Goal: Answer question/provide support: Share knowledge or assist other users

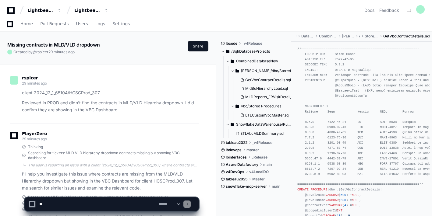
scroll to position [11326, 0]
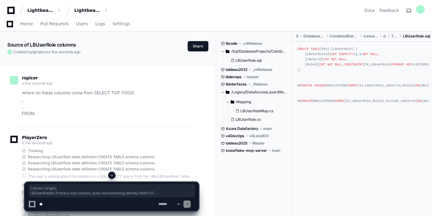
scroll to position [325, 0]
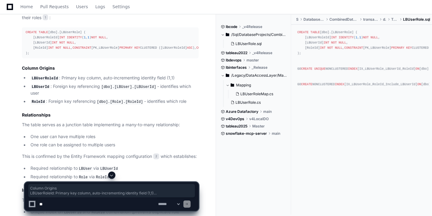
click at [112, 174] on span at bounding box center [111, 175] width 5 height 5
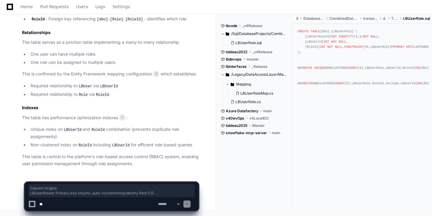
scroll to position [420, 0]
click at [103, 203] on textarea at bounding box center [97, 204] width 119 height 13
type textarea "**********"
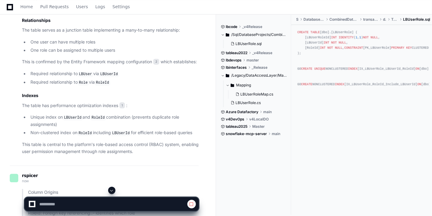
click at [113, 190] on span at bounding box center [111, 190] width 5 height 5
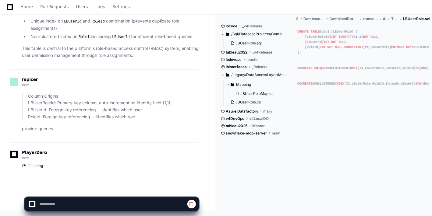
scroll to position [529, 0]
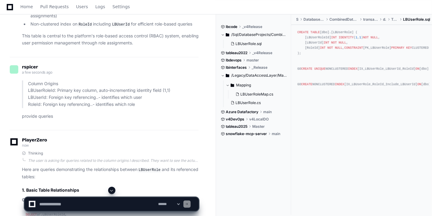
click at [93, 206] on textarea at bounding box center [97, 204] width 119 height 13
paste textarea "**********"
type textarea "**********"
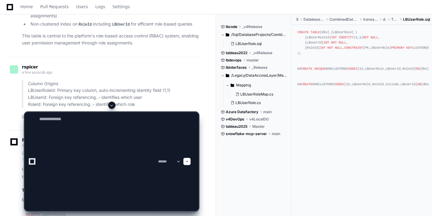
scroll to position [0, 0]
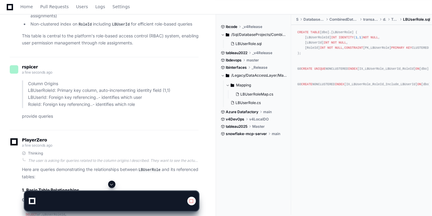
click at [113, 186] on span at bounding box center [111, 184] width 5 height 5
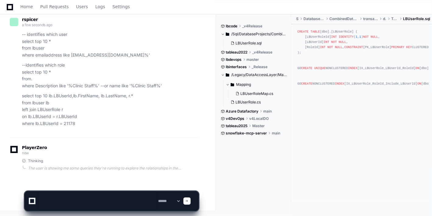
scroll to position [1632, 0]
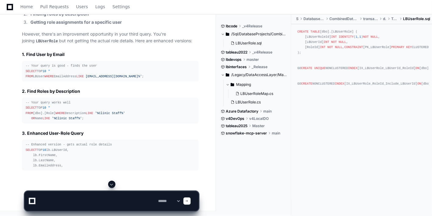
click at [113, 181] on button at bounding box center [111, 184] width 7 height 7
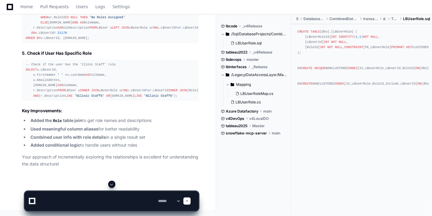
scroll to position [1890, 0]
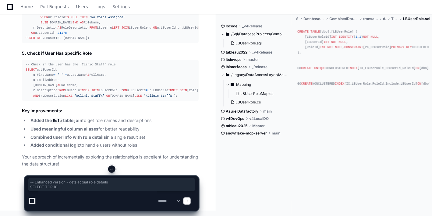
drag, startPoint x: 77, startPoint y: 148, endPoint x: 26, endPoint y: 87, distance: 80.2
copy div "-- Enhanced version - gets actual role details SELECT TOP 10 lb.LBUserId, lb.Fi…"
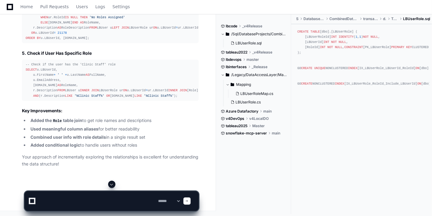
scroll to position [2107, 0]
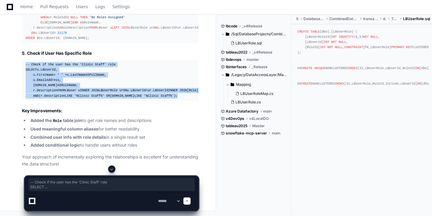
drag, startPoint x: 167, startPoint y: 119, endPoint x: 20, endPoint y: 62, distance: 157.6
copy div "-- Check if the user has the 'Clinic Staff' role SELECT u.LBUserId, u.FirstName…"
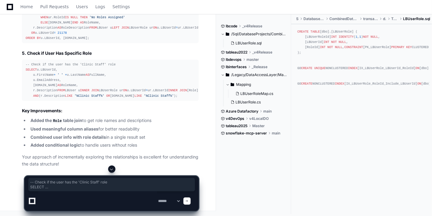
click at [104, 199] on textarea at bounding box center [97, 200] width 119 height 19
type textarea "*"
click at [92, 201] on textarea at bounding box center [97, 200] width 119 height 19
paste textarea "**********"
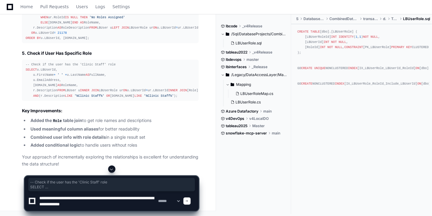
type textarea "**********"
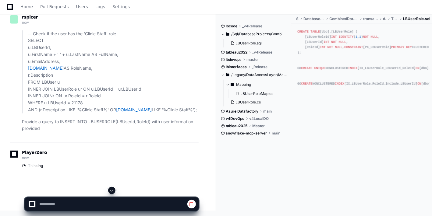
click at [112, 190] on span at bounding box center [111, 190] width 5 height 5
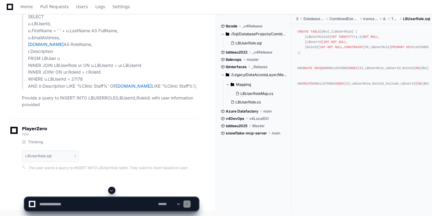
click at [112, 190] on span at bounding box center [111, 190] width 5 height 5
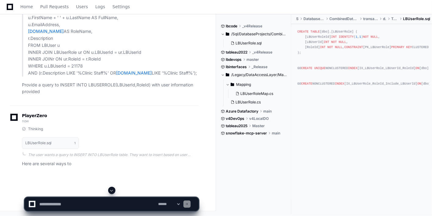
scroll to position [2338, 0]
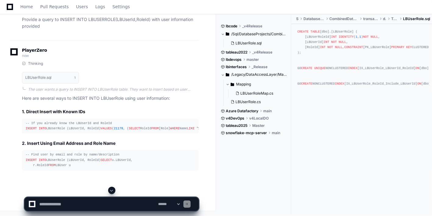
click at [112, 190] on span at bounding box center [111, 190] width 5 height 5
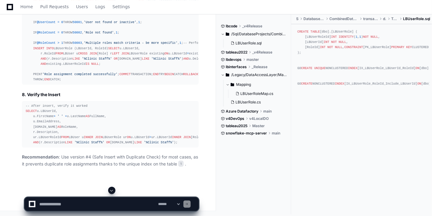
scroll to position [2421, 0]
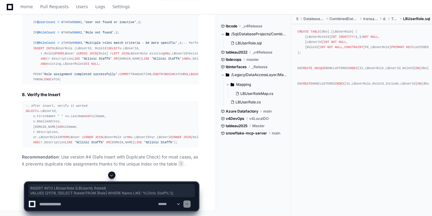
drag, startPoint x: 162, startPoint y: 118, endPoint x: 14, endPoint y: 113, distance: 147.7
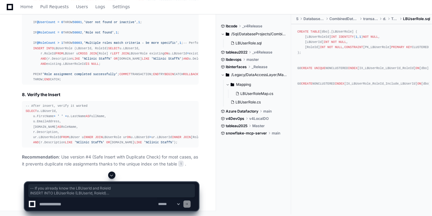
drag, startPoint x: 132, startPoint y: 118, endPoint x: 17, endPoint y: 107, distance: 115.0
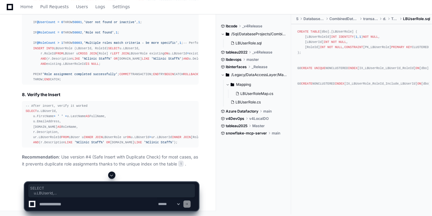
drag, startPoint x: 165, startPoint y: 156, endPoint x: 13, endPoint y: 104, distance: 159.9
copy div "SELECT u.LBUserId, r.RoleId FROM LBUser u CROSS JOIN [Role] r LEFT JOIN LBUserR…"
click at [85, 203] on textarea at bounding box center [97, 204] width 119 height 13
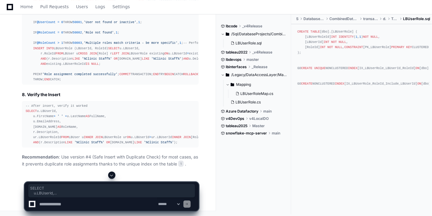
paste textarea "**********"
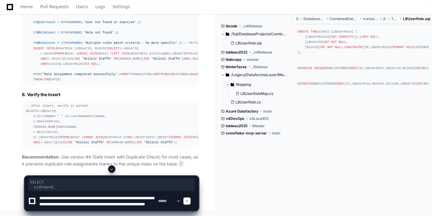
scroll to position [2, 0]
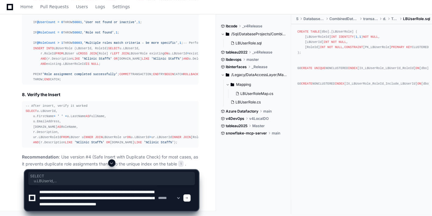
paste textarea "**********"
type textarea "**********"
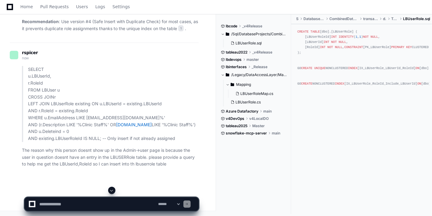
scroll to position [0, 0]
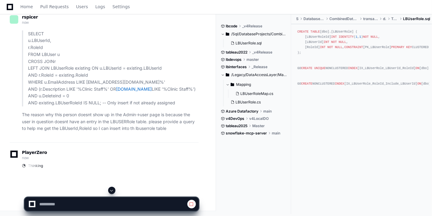
click at [113, 190] on span at bounding box center [111, 190] width 5 height 5
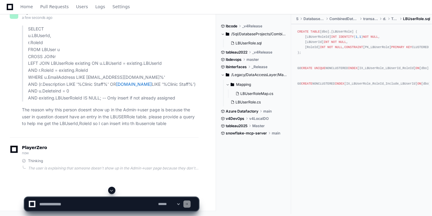
click at [113, 190] on span at bounding box center [111, 190] width 5 height 5
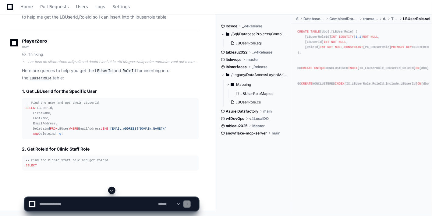
click at [113, 190] on span at bounding box center [111, 190] width 5 height 5
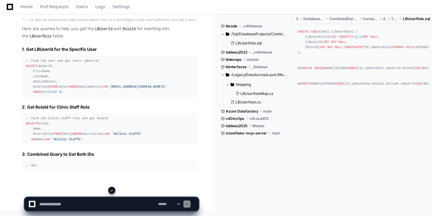
scroll to position [3467, 0]
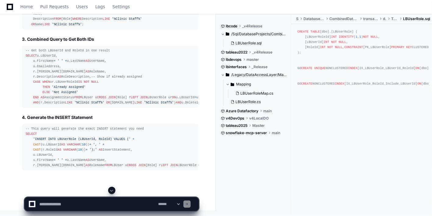
click at [113, 190] on span at bounding box center [111, 190] width 5 height 5
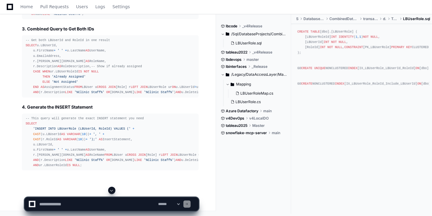
scroll to position [3703, 0]
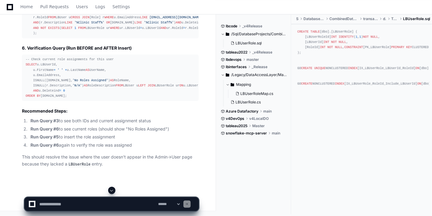
click at [110, 195] on app-app-chat-input "**********" at bounding box center [111, 199] width 174 height 24
click at [111, 190] on span at bounding box center [111, 190] width 5 height 5
click at [114, 146] on li "Run Query #6 again to verify the role was assigned" at bounding box center [114, 145] width 170 height 7
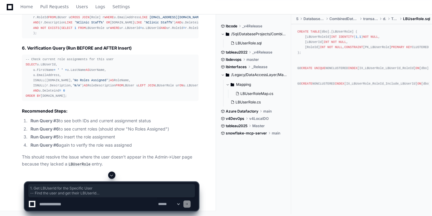
drag, startPoint x: 97, startPoint y: 152, endPoint x: 9, endPoint y: 22, distance: 156.7
copy article "1. Get LBUserId for the Specific User -- Find the user and get their LBUserId S…"
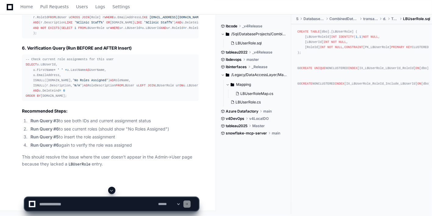
scroll to position [3633, 0]
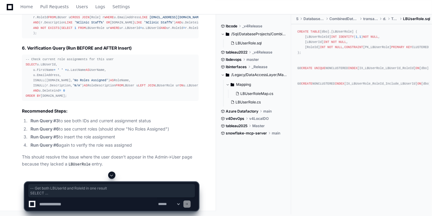
drag, startPoint x: 83, startPoint y: 144, endPoint x: 5, endPoint y: 48, distance: 122.9
copy div "-- Get both LBUserId and RoleId in one result SELECT u.LBUserId, u.FirstName + …"
drag, startPoint x: 81, startPoint y: 149, endPoint x: 16, endPoint y: 54, distance: 115.2
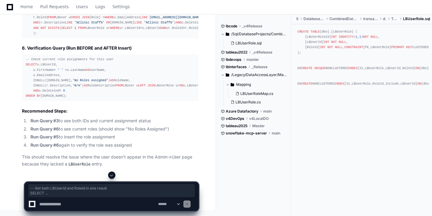
copy div "-- Get both LBUserId and RoleId in one result SELECT u.LBUserId, u.FirstName + …"
click at [109, 176] on button at bounding box center [111, 175] width 7 height 7
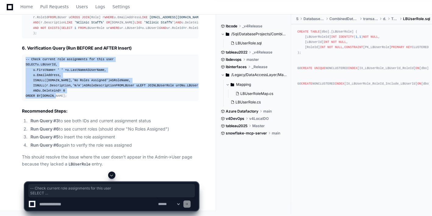
drag, startPoint x: 69, startPoint y: 111, endPoint x: 19, endPoint y: 46, distance: 81.9
copy div "-- Check current role assignments for this user SELECT u.LBUserId, u.FirstName …"
click at [113, 176] on span at bounding box center [111, 175] width 5 height 5
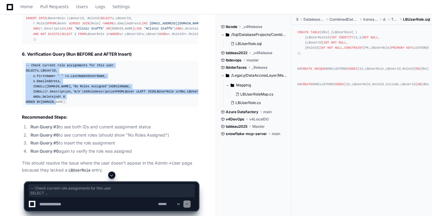
click at [113, 176] on span at bounding box center [111, 175] width 5 height 5
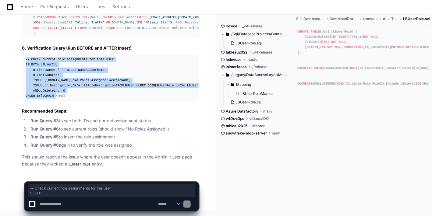
scroll to position [3971, 0]
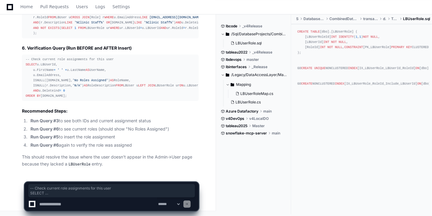
click at [90, 205] on textarea at bounding box center [97, 204] width 119 height 13
type textarea "*********"
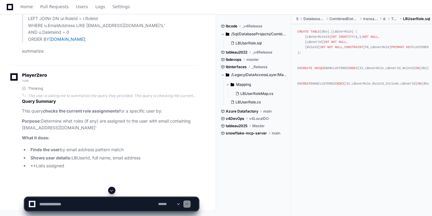
click at [111, 191] on span at bounding box center [111, 190] width 5 height 5
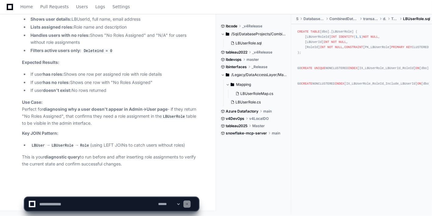
scroll to position [4358, 0]
click at [104, 204] on textarea at bounding box center [97, 204] width 119 height 13
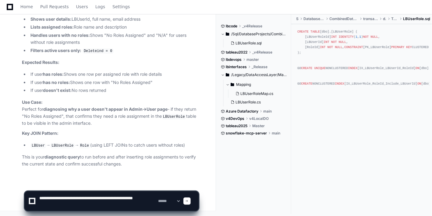
type textarea "**********"
click at [190, 198] on div "**********" at bounding box center [111, 200] width 167 height 19
click at [188, 200] on span at bounding box center [186, 201] width 3 height 3
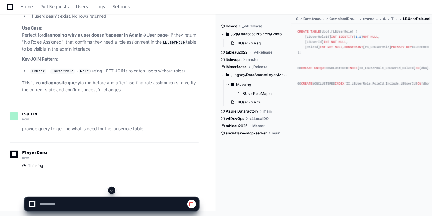
click at [110, 190] on span at bounding box center [111, 190] width 5 height 5
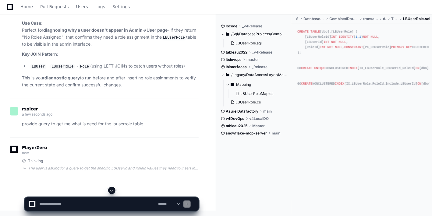
click at [110, 190] on span at bounding box center [111, 190] width 5 height 5
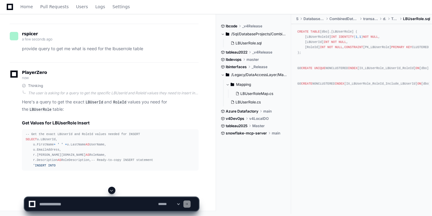
click at [110, 190] on span at bounding box center [111, 190] width 5 height 5
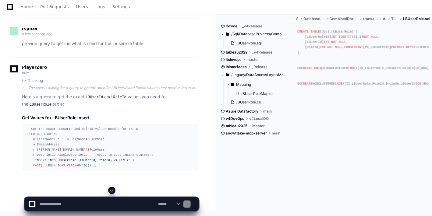
scroll to position [4527, 0]
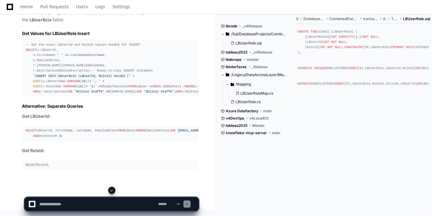
click at [110, 190] on span at bounding box center [111, 190] width 5 height 5
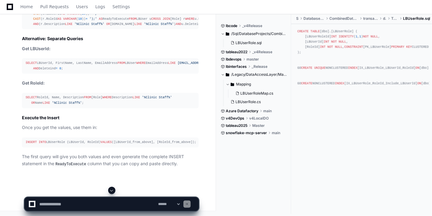
scroll to position [4591, 0]
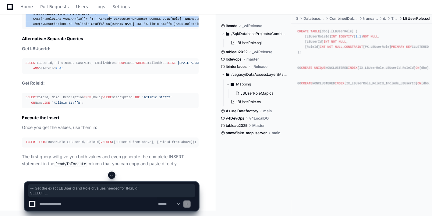
drag, startPoint x: 73, startPoint y: 138, endPoint x: 10, endPoint y: 55, distance: 104.2
click at [10, 55] on div "Thinking The user is asking for a query to get the specific LBUserId and RoleId…" at bounding box center [104, 46] width 189 height 241
copy div "-- Get the exact LBUserId and RoleId values needed for INSERT SELECT u.LBUserId…"
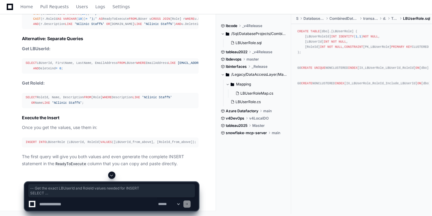
click at [140, 53] on p "Get LBUserId:" at bounding box center [110, 49] width 177 height 7
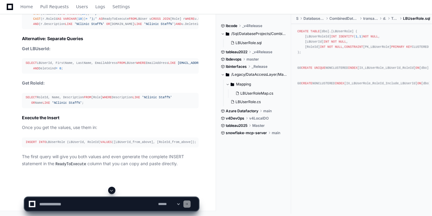
scroll to position [4713, 0]
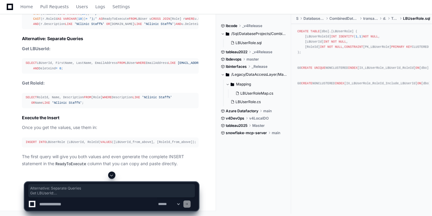
drag, startPoint x: 119, startPoint y: 163, endPoint x: 12, endPoint y: 31, distance: 169.7
click at [12, 31] on div "Thinking The user is asking for a query to get the specific LBUserId and RoleId…" at bounding box center [104, 46] width 189 height 241
copy article "Alternative: Separate Queries Get LBUserId: SELECT LBUserId, FirstName, LastNam…"
click at [106, 205] on textarea at bounding box center [97, 204] width 119 height 13
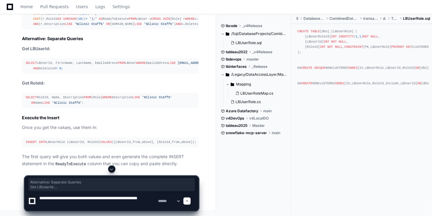
scroll to position [2, 0]
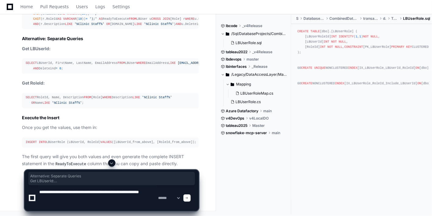
paste textarea "**********"
type textarea "**********"
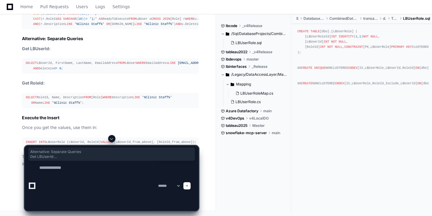
scroll to position [0, 0]
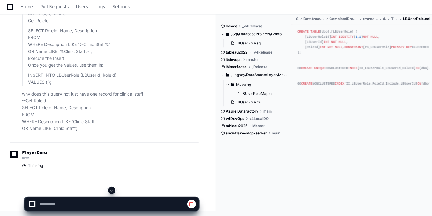
click at [110, 190] on span at bounding box center [111, 190] width 5 height 5
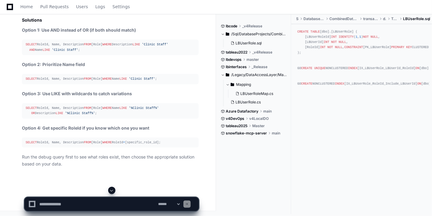
click at [114, 191] on span at bounding box center [111, 190] width 5 height 5
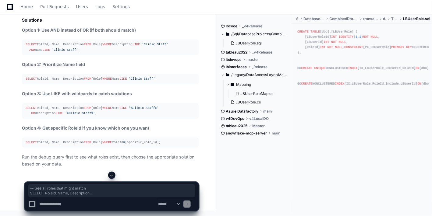
drag, startPoint x: 56, startPoint y: 116, endPoint x: 24, endPoint y: 86, distance: 43.5
copy div "-- See all roles that might match SELECT RoleId, Name, Description FROM [Role] …"
click at [62, 204] on textarea at bounding box center [97, 204] width 119 height 13
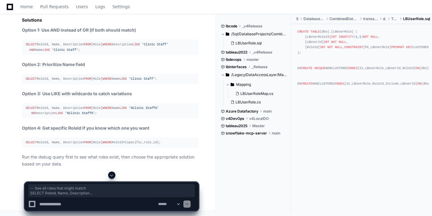
paste textarea "**********"
type textarea "**********"
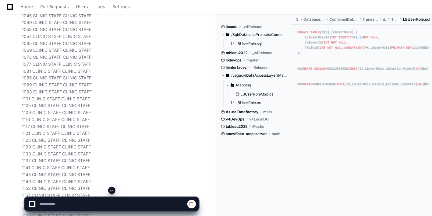
click at [111, 191] on span at bounding box center [111, 190] width 5 height 5
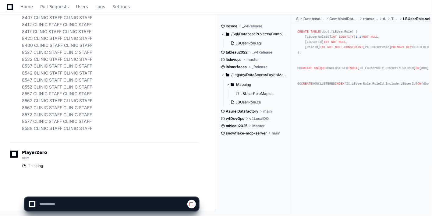
scroll to position [11906, 0]
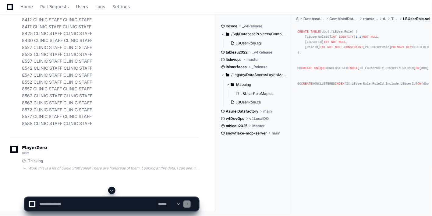
click at [111, 190] on span at bounding box center [111, 190] width 5 height 5
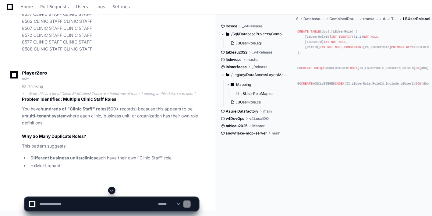
click at [111, 190] on span at bounding box center [111, 190] width 5 height 5
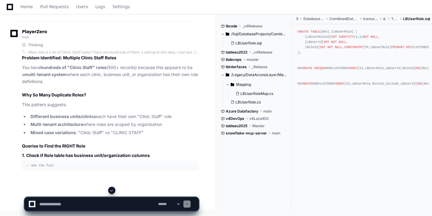
scroll to position [12000, 0]
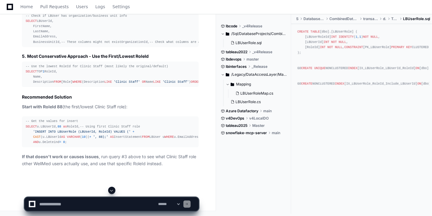
click at [111, 190] on span at bounding box center [111, 190] width 5 height 5
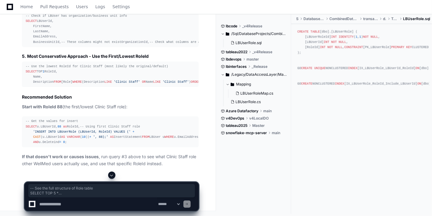
drag, startPoint x: 156, startPoint y: 97, endPoint x: 12, endPoint y: 81, distance: 144.3
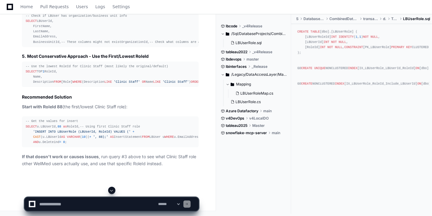
scroll to position [12194, 0]
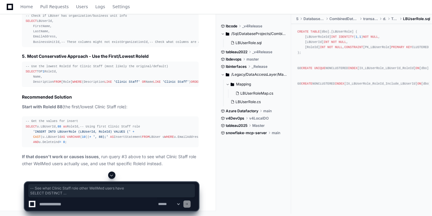
drag, startPoint x: 79, startPoint y: 157, endPoint x: 30, endPoint y: 104, distance: 72.0
click at [112, 175] on span at bounding box center [111, 175] width 5 height 5
click at [85, 202] on textarea at bounding box center [97, 204] width 119 height 13
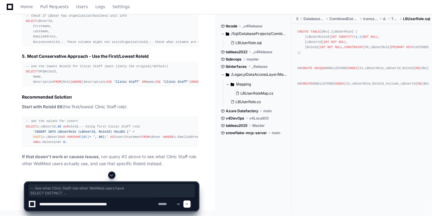
type textarea "**********"
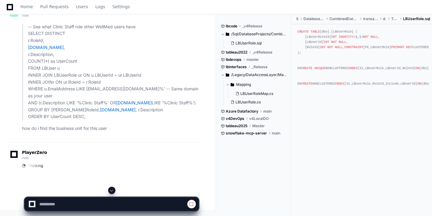
click at [110, 190] on span at bounding box center [111, 190] width 5 height 5
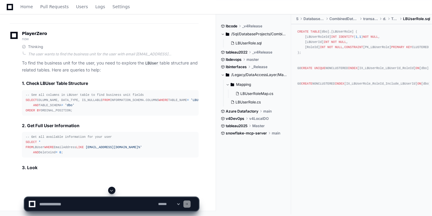
click at [112, 190] on span at bounding box center [111, 190] width 5 height 5
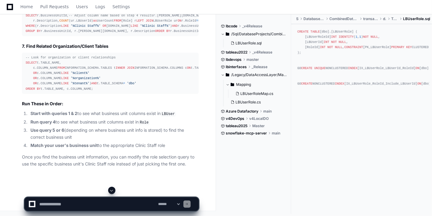
scroll to position [12807, 0]
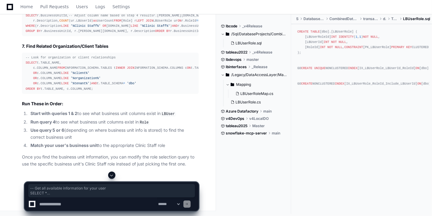
drag, startPoint x: 81, startPoint y: 76, endPoint x: 18, endPoint y: 50, distance: 68.4
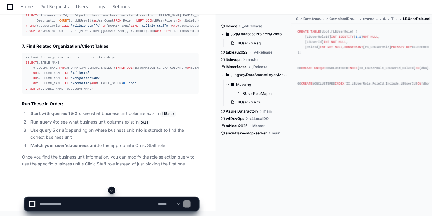
scroll to position [12929, 0]
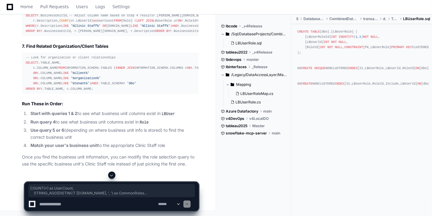
drag, startPoint x: 75, startPoint y: 153, endPoint x: 8, endPoint y: 111, distance: 79.1
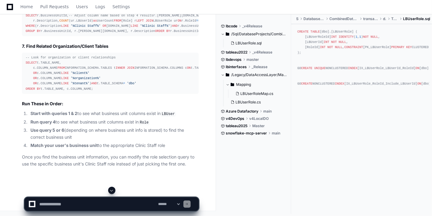
scroll to position [13023, 0]
click at [102, 34] on div "-- If roles have business unit info, group Clinic Staff roles by business unit …" at bounding box center [110, 21] width 169 height 26
click at [75, 203] on textarea at bounding box center [97, 204] width 119 height 13
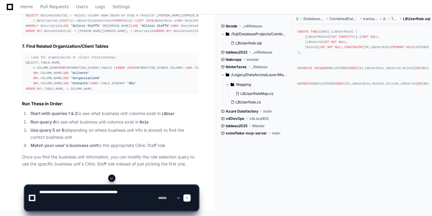
paste textarea "**********"
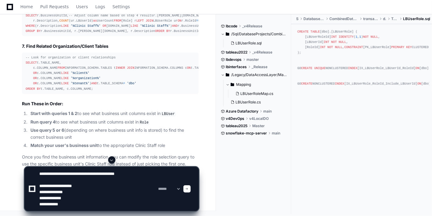
click at [143, 174] on textarea at bounding box center [97, 189] width 119 height 44
click at [144, 175] on textarea at bounding box center [97, 189] width 119 height 44
paste textarea "**********"
click at [136, 173] on textarea at bounding box center [97, 189] width 119 height 44
type textarea "**********"
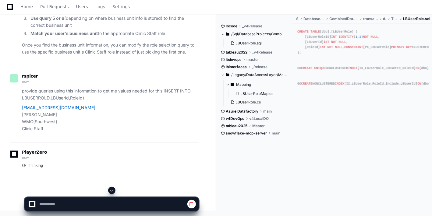
click at [108, 190] on button at bounding box center [111, 190] width 7 height 7
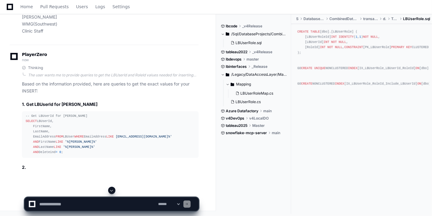
click at [108, 190] on button at bounding box center [111, 190] width 7 height 7
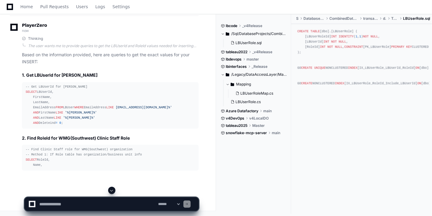
scroll to position [13414, 0]
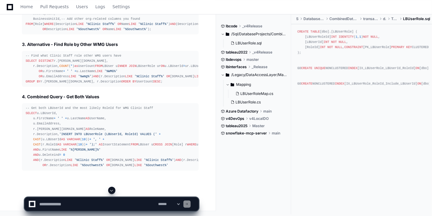
scroll to position [13454, 0]
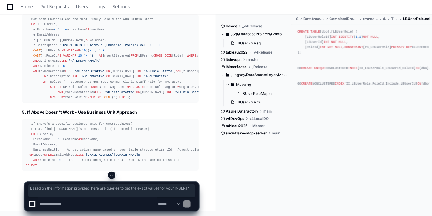
scroll to position [13468, 0]
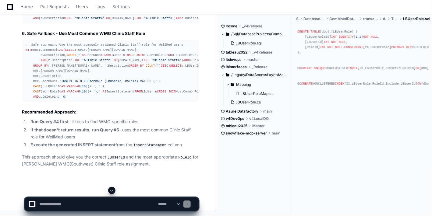
drag, startPoint x: 164, startPoint y: 160, endPoint x: 161, endPoint y: 160, distance: 3.3
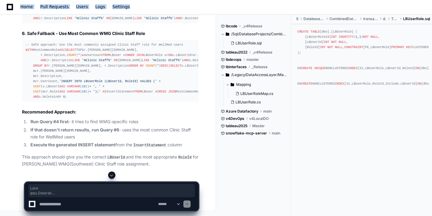
drag, startPoint x: 154, startPoint y: 164, endPoint x: 15, endPoint y: 14, distance: 204.4
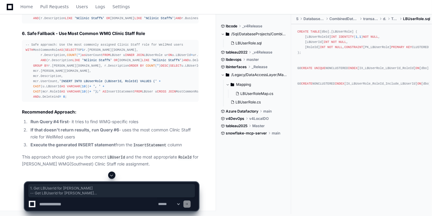
drag, startPoint x: 22, startPoint y: 16, endPoint x: 166, endPoint y: 164, distance: 207.1
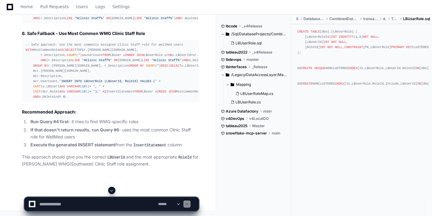
scroll to position [13752, 0]
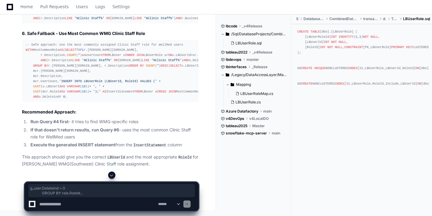
drag, startPoint x: 87, startPoint y: 161, endPoint x: 55, endPoint y: 160, distance: 32.3
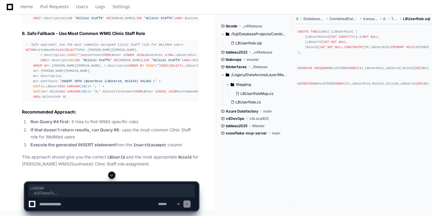
drag, startPoint x: 52, startPoint y: 168, endPoint x: 16, endPoint y: 17, distance: 155.6
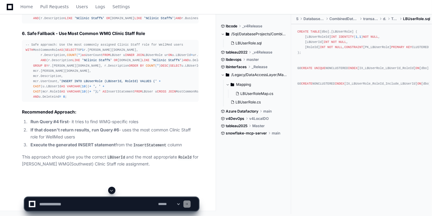
scroll to position [13590, 0]
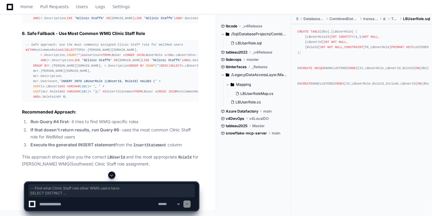
drag, startPoint x: 37, startPoint y: 103, endPoint x: 24, endPoint y: 73, distance: 32.5
click at [100, 203] on textarea at bounding box center [97, 204] width 119 height 13
paste textarea "**********"
type textarea "**********"
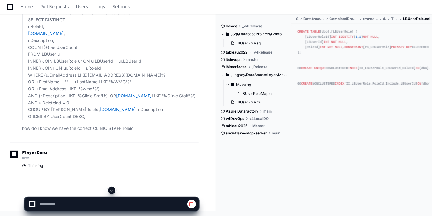
click at [112, 191] on span at bounding box center [111, 190] width 5 height 5
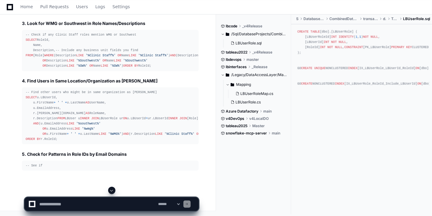
click at [112, 191] on span at bounding box center [111, 190] width 5 height 5
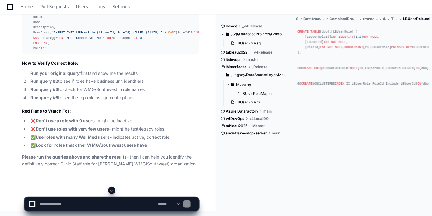
scroll to position [14531, 0]
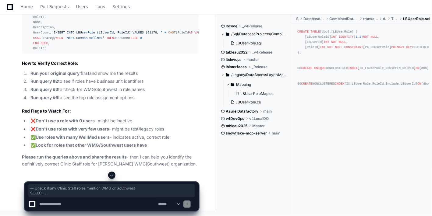
drag, startPoint x: 58, startPoint y: 173, endPoint x: 39, endPoint y: 125, distance: 51.8
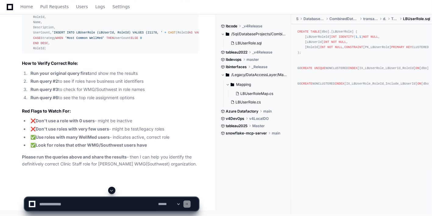
scroll to position [14666, 0]
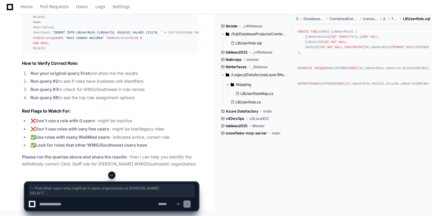
drag, startPoint x: 59, startPoint y: 152, endPoint x: 15, endPoint y: 64, distance: 98.8
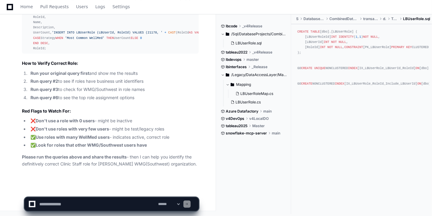
scroll to position [15140, 0]
click at [79, 206] on textarea at bounding box center [97, 204] width 119 height 13
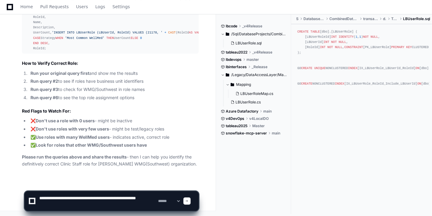
type textarea "**********"
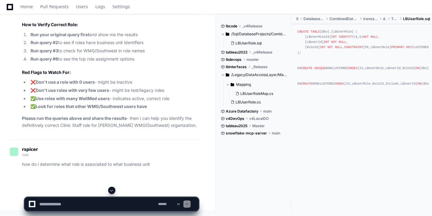
scroll to position [0, 0]
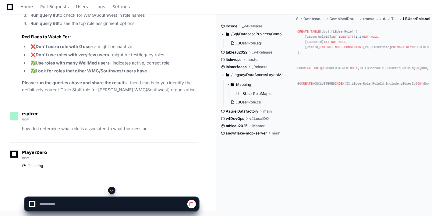
click at [111, 191] on span at bounding box center [111, 190] width 5 height 5
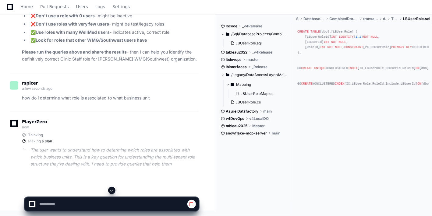
click at [111, 191] on span at bounding box center [111, 190] width 5 height 5
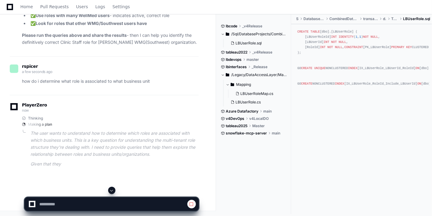
scroll to position [15245, 0]
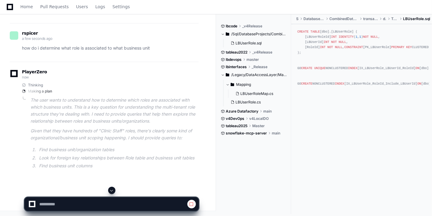
click at [111, 191] on span at bounding box center [111, 190] width 5 height 5
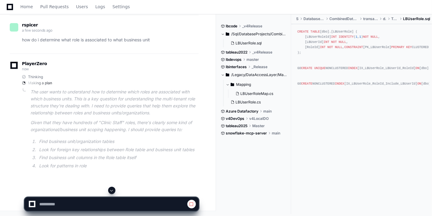
scroll to position [15303, 0]
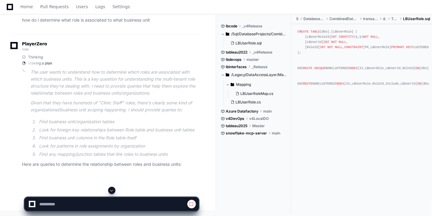
click at [111, 191] on span at bounding box center [111, 190] width 5 height 5
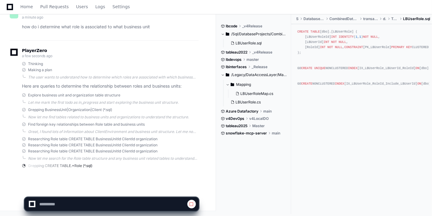
scroll to position [15323, 0]
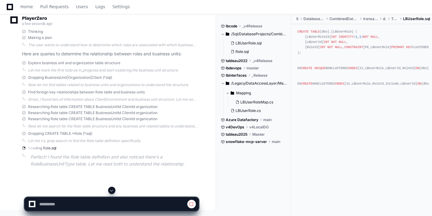
click at [111, 188] on button at bounding box center [111, 190] width 7 height 7
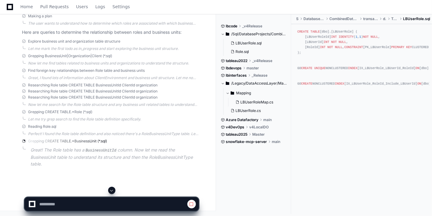
click at [111, 188] on button at bounding box center [111, 190] width 7 height 7
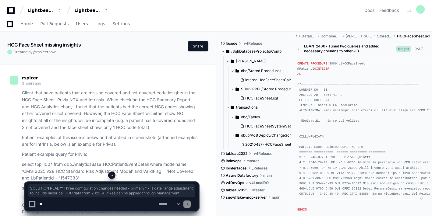
scroll to position [13515, 0]
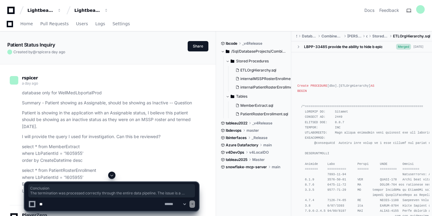
scroll to position [20909, 0]
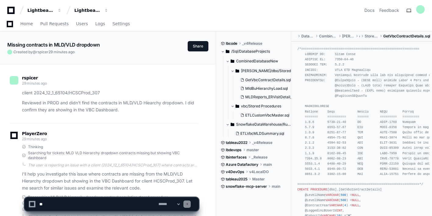
scroll to position [11326, 0]
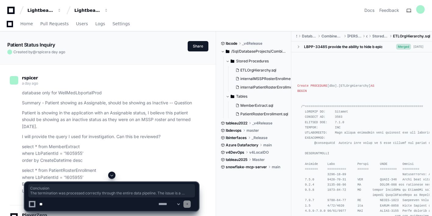
scroll to position [20909, 0]
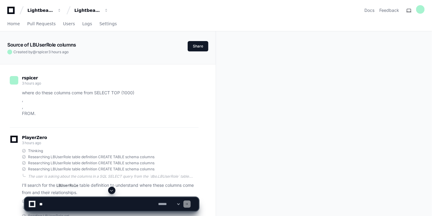
click at [111, 191] on span at bounding box center [111, 190] width 5 height 5
click at [112, 190] on span at bounding box center [111, 190] width 5 height 5
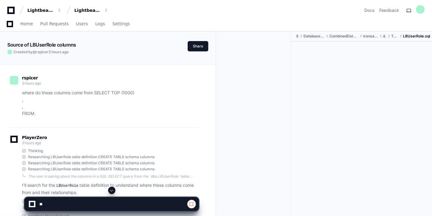
scroll to position [15340, 0]
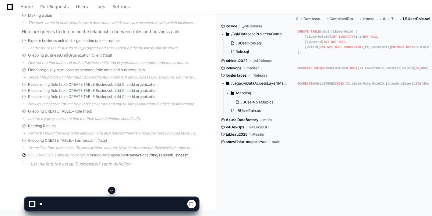
click at [110, 196] on app-app-chat-input at bounding box center [111, 199] width 174 height 24
click at [111, 194] on button at bounding box center [111, 190] width 7 height 7
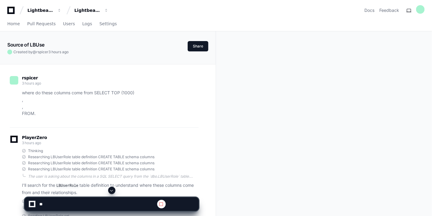
click at [164, 205] on span at bounding box center [161, 204] width 5 height 5
click at [164, 203] on span at bounding box center [161, 204] width 5 height 5
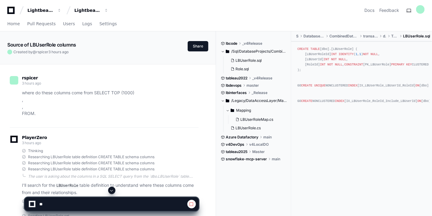
click at [192, 205] on span at bounding box center [191, 204] width 5 height 5
click at [111, 186] on p "I'll search for the LBUserRole table definition to understand where these colum…" at bounding box center [110, 189] width 177 height 14
click at [111, 191] on span at bounding box center [111, 190] width 5 height 5
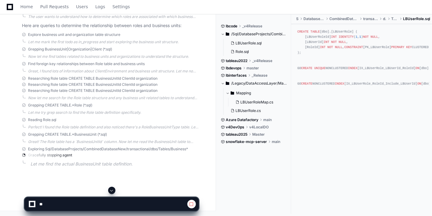
scroll to position [15376, 0]
click at [190, 205] on span at bounding box center [191, 204] width 5 height 5
click at [192, 205] on span at bounding box center [191, 204] width 5 height 5
click at [30, 203] on div at bounding box center [32, 204] width 4 height 4
click at [32, 203] on div at bounding box center [32, 204] width 4 height 4
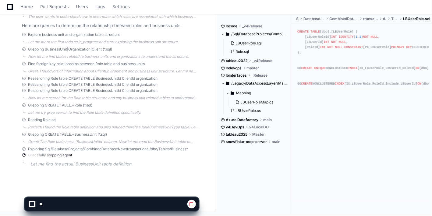
click at [187, 206] on button at bounding box center [191, 204] width 9 height 9
click at [191, 203] on span at bounding box center [191, 204] width 5 height 5
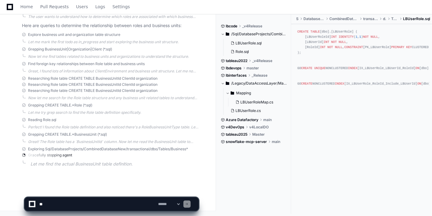
click at [59, 204] on textarea at bounding box center [97, 204] width 119 height 13
paste textarea "**********"
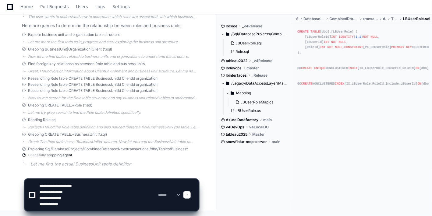
click at [38, 186] on textarea at bounding box center [97, 195] width 119 height 32
click at [75, 192] on textarea at bounding box center [97, 195] width 119 height 32
click at [85, 200] on textarea at bounding box center [97, 195] width 119 height 32
click at [68, 208] on textarea at bounding box center [97, 195] width 119 height 32
type textarea "**********"
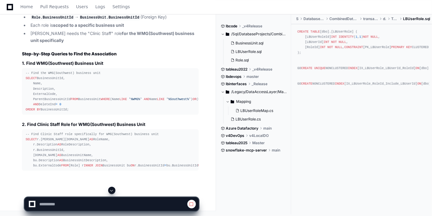
click at [116, 188] on div at bounding box center [111, 190] width 174 height 7
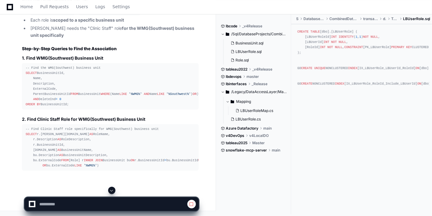
click at [111, 191] on span at bounding box center [111, 190] width 5 height 5
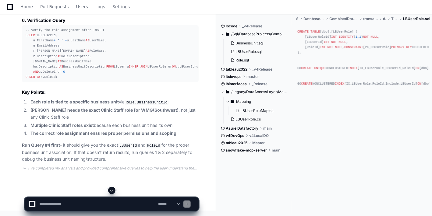
scroll to position [15727, 0]
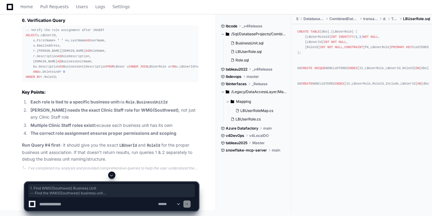
drag, startPoint x: 71, startPoint y: 133, endPoint x: 13, endPoint y: 56, distance: 96.7
copy article "1. Find WMG(Southwest) Business Unit -- Find the WMG(Southwest) business unit S…"
drag, startPoint x: 61, startPoint y: 148, endPoint x: 24, endPoint y: 68, distance: 87.7
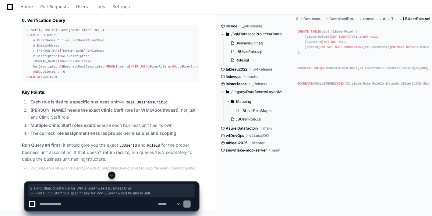
copy article "2. Find Clinic Staff Role for WMG(Southwest) Business Unit -- Find Clinic Staff…"
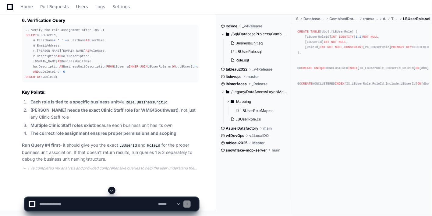
scroll to position [15917, 0]
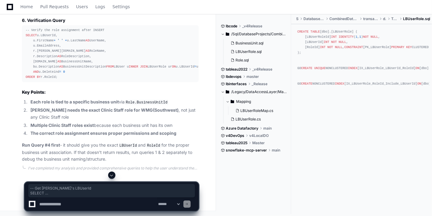
drag, startPoint x: 72, startPoint y: 130, endPoint x: 9, endPoint y: 78, distance: 81.5
copy div "-- Get Jessica's LBUserId SELECT LBUserId, FirstName, LastName, EmailAddress FR…"
click at [85, 205] on textarea at bounding box center [97, 204] width 119 height 13
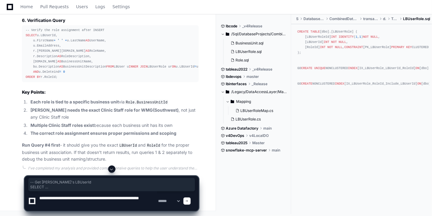
paste textarea "**********"
type textarea "**********"
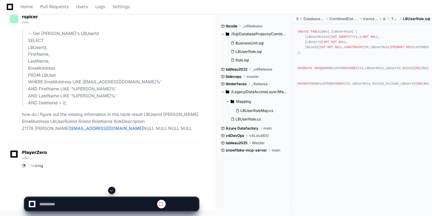
scroll to position [0, 0]
click at [113, 191] on span at bounding box center [111, 190] width 5 height 5
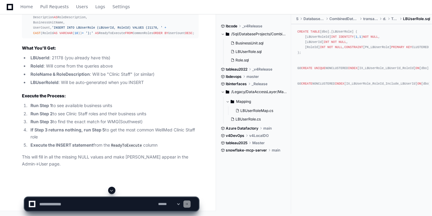
click at [113, 191] on span at bounding box center [111, 190] width 5 height 5
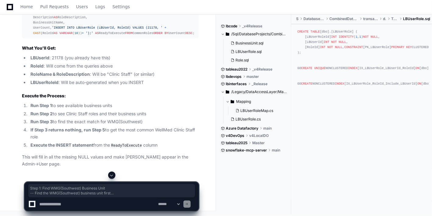
drag, startPoint x: 19, startPoint y: 32, endPoint x: 71, endPoint y: 111, distance: 95.2
copy article "Step 1: Find WMG(Southwest) Business Unit -- Find the WMG(Southwest) business u…"
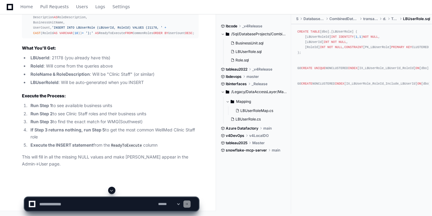
scroll to position [16723, 0]
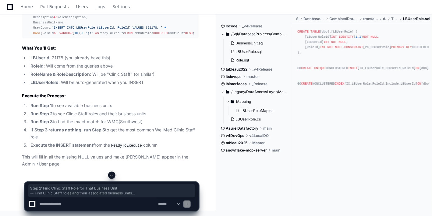
drag, startPoint x: 85, startPoint y: 136, endPoint x: 10, endPoint y: 51, distance: 113.7
copy article "Step 2: Find Clinic Staff Role for That Business Unit -- Find Clinic Staff role…"
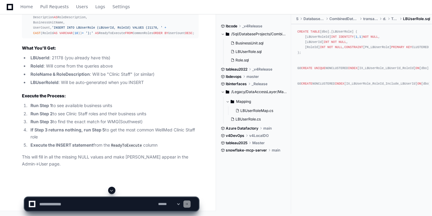
scroll to position [16831, 0]
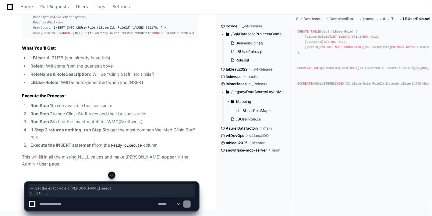
drag, startPoint x: 71, startPoint y: 133, endPoint x: 15, endPoint y: 48, distance: 101.3
copy div "-- Get the exact RoleId Jessica needs SELECT r.RoleId, r.Name AS RoleName, r.De…"
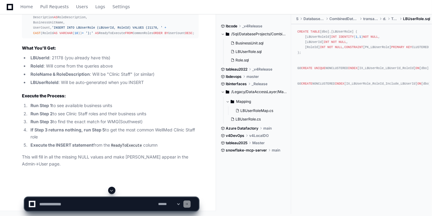
scroll to position [16926, 0]
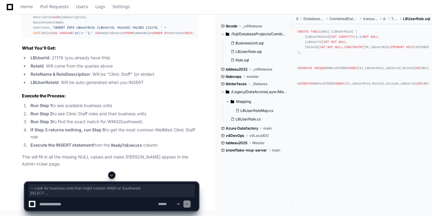
drag, startPoint x: 51, startPoint y: 129, endPoint x: 0, endPoint y: 65, distance: 81.9
copy div "-- Look for business units that might contain WMG or Southwest SELECT BusinessU…"
click at [95, 205] on textarea at bounding box center [97, 204] width 119 height 13
paste textarea "**********"
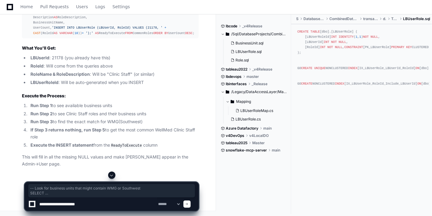
type textarea "**********"
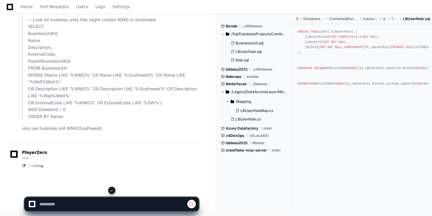
click at [111, 193] on button at bounding box center [111, 190] width 7 height 7
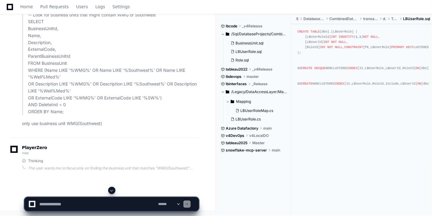
click at [111, 193] on button at bounding box center [111, 190] width 7 height 7
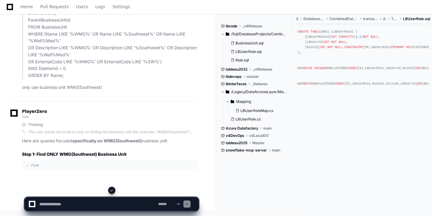
scroll to position [17386, 0]
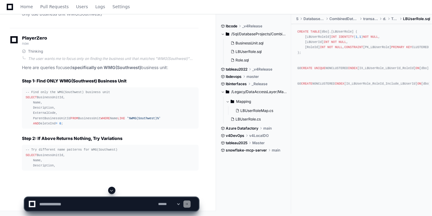
click at [111, 193] on button at bounding box center [111, 190] width 7 height 7
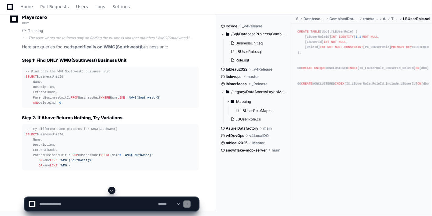
scroll to position [17519, 0]
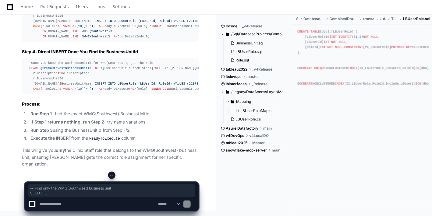
drag, startPoint x: 70, startPoint y: 104, endPoint x: 19, endPoint y: 57, distance: 70.2
copy div "-- Find only the WMG(Southwest) business unit SELECT BusinessUnitId, Name, Desc…"
click at [125, 208] on textarea at bounding box center [97, 204] width 119 height 13
paste textarea "**********"
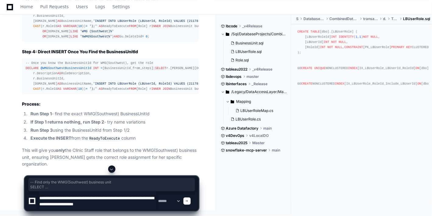
scroll to position [0, 0]
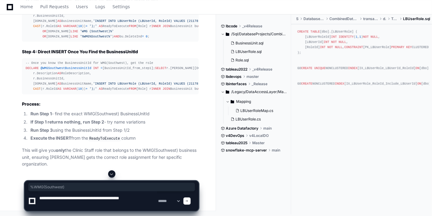
drag, startPoint x: 80, startPoint y: 97, endPoint x: 56, endPoint y: 97, distance: 24.0
copy span "%WMG(Southwest)"
click at [150, 196] on textarea at bounding box center [97, 200] width 119 height 19
paste textarea "**********"
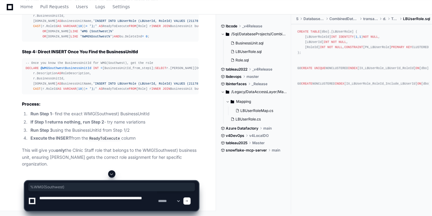
click at [43, 204] on textarea at bounding box center [97, 200] width 119 height 19
type textarea "**********"
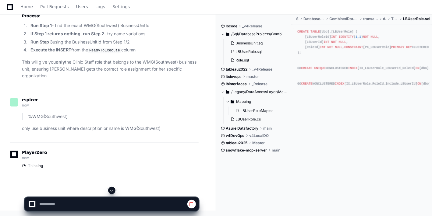
click at [111, 190] on span at bounding box center [111, 190] width 5 height 5
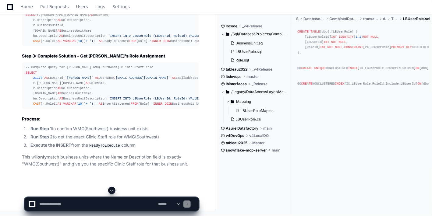
click at [111, 190] on span at bounding box center [111, 190] width 5 height 5
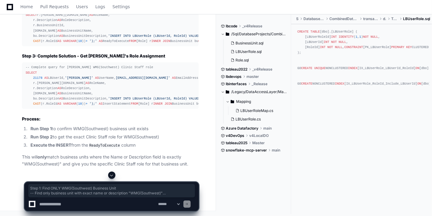
drag, startPoint x: 68, startPoint y: 114, endPoint x: 34, endPoint y: 64, distance: 61.1
click at [16, 49] on div "Thinking The user wants me to focus only on business units where the name or de…" at bounding box center [104, 37] width 189 height 261
copy article "Step 1: Find ONLY WMG(Southwest) Business Unit -- Find only business unit with …"
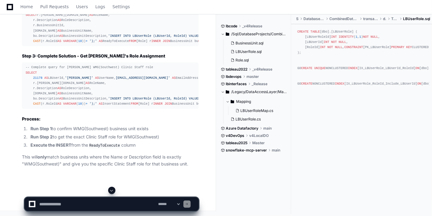
scroll to position [18149, 0]
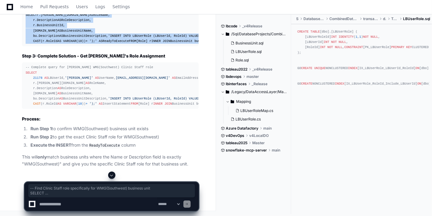
drag, startPoint x: 69, startPoint y: 130, endPoint x: 22, endPoint y: 58, distance: 85.8
click at [22, 58] on div "Thinking The user wants me to focus only on business units where the name or de…" at bounding box center [104, 37] width 189 height 261
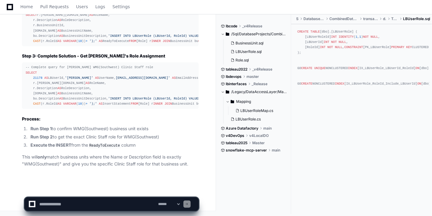
scroll to position [18284, 0]
click at [88, 205] on textarea at bounding box center [97, 204] width 119 height 13
type textarea "**********"
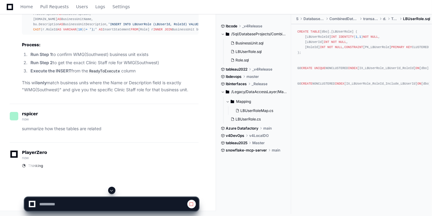
click at [111, 191] on span at bounding box center [111, 190] width 5 height 5
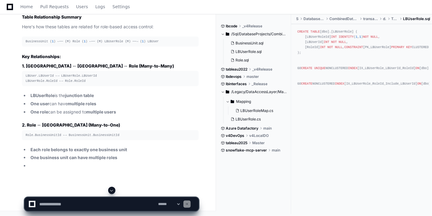
click at [111, 191] on span at bounding box center [111, 190] width 5 height 5
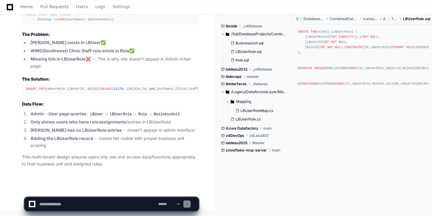
scroll to position [18770, 0]
click at [61, 206] on textarea at bounding box center [97, 204] width 119 height 13
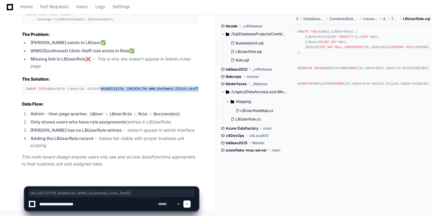
drag, startPoint x: 124, startPoint y: 91, endPoint x: 20, endPoint y: 89, distance: 103.2
click at [91, 203] on textarea at bounding box center [97, 204] width 119 height 13
paste textarea "**********"
type textarea "**********"
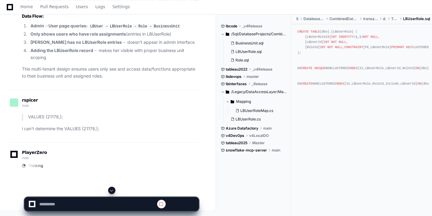
scroll to position [0, 0]
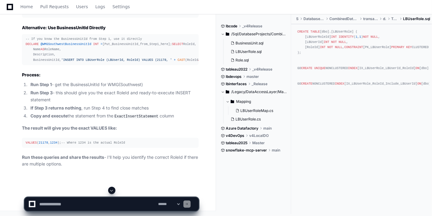
click at [111, 190] on span at bounding box center [111, 190] width 5 height 5
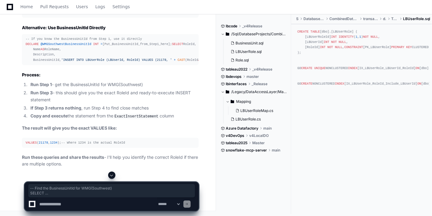
drag, startPoint x: 72, startPoint y: 79, endPoint x: 23, endPoint y: 47, distance: 58.4
click at [78, 199] on textarea at bounding box center [97, 204] width 119 height 13
paste textarea "**********"
type textarea "**********"
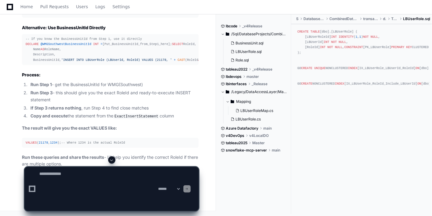
scroll to position [0, 0]
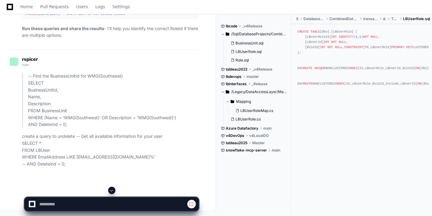
click at [110, 191] on span at bounding box center [111, 190] width 5 height 5
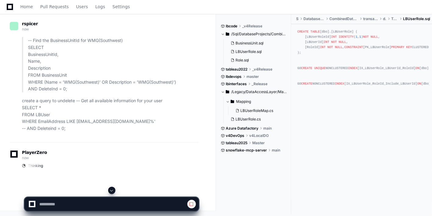
scroll to position [19539, 0]
click at [110, 191] on span at bounding box center [111, 190] width 5 height 5
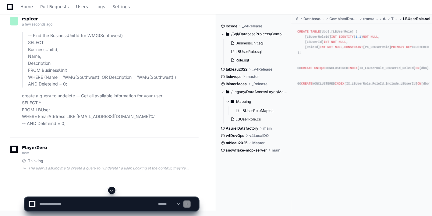
click at [110, 191] on span at bounding box center [111, 190] width 5 height 5
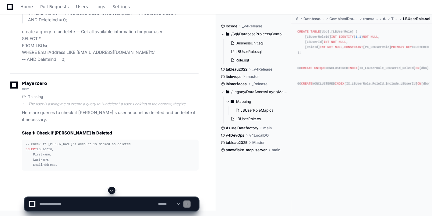
click at [110, 191] on span at bounding box center [111, 190] width 5 height 5
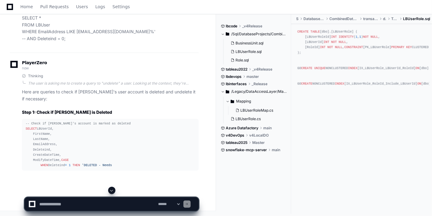
scroll to position [19659, 0]
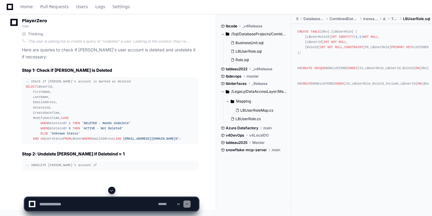
click at [110, 191] on span at bounding box center [111, 190] width 5 height 5
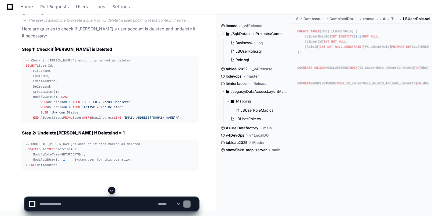
scroll to position [19742, 0]
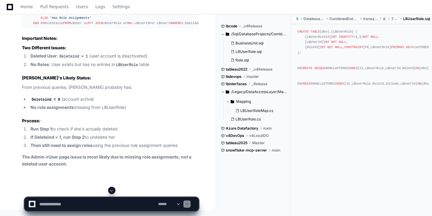
click at [111, 190] on span at bounding box center [111, 190] width 5 height 5
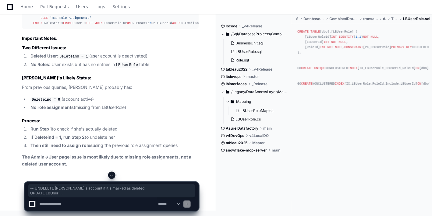
drag, startPoint x: 80, startPoint y: 121, endPoint x: 14, endPoint y: 88, distance: 73.8
drag, startPoint x: 68, startPoint y: 123, endPoint x: 19, endPoint y: 87, distance: 60.6
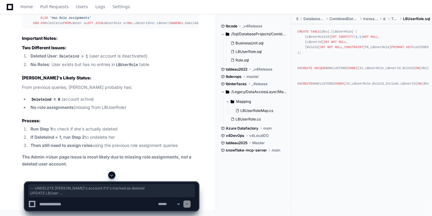
scroll to position [20240, 0]
click at [107, 205] on textarea at bounding box center [97, 204] width 119 height 13
type textarea "**********"
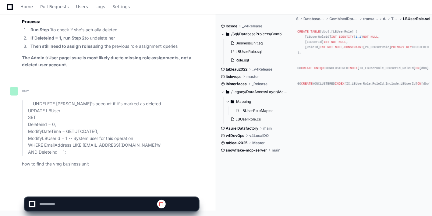
scroll to position [20276, 0]
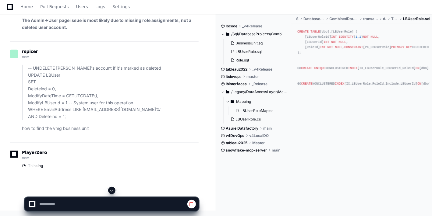
click at [111, 191] on span at bounding box center [111, 190] width 5 height 5
click at [191, 203] on span at bounding box center [191, 204] width 5 height 5
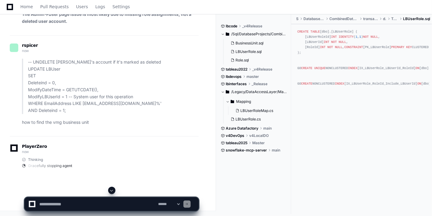
click at [65, 205] on textarea at bounding box center [97, 204] width 119 height 13
paste textarea "**********"
type textarea "**********"
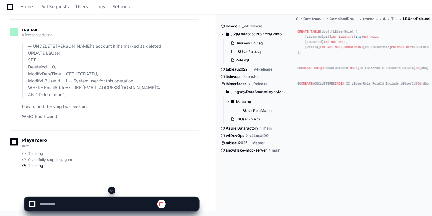
scroll to position [20386, 0]
click at [112, 192] on span at bounding box center [111, 190] width 5 height 5
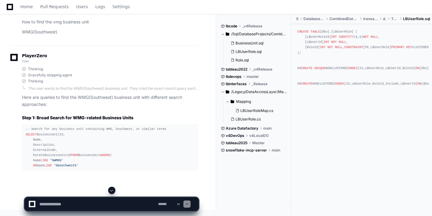
click at [112, 192] on span at bounding box center [111, 190] width 5 height 5
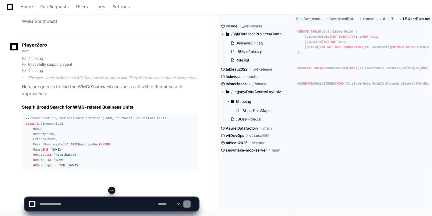
scroll to position [20499, 0]
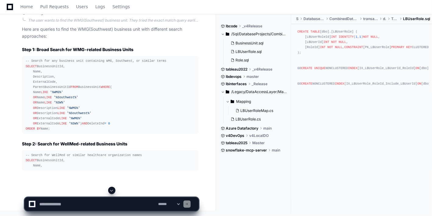
click at [112, 192] on span at bounding box center [111, 190] width 5 height 5
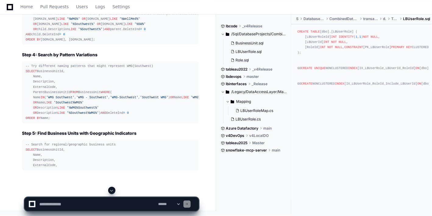
scroll to position [20576, 0]
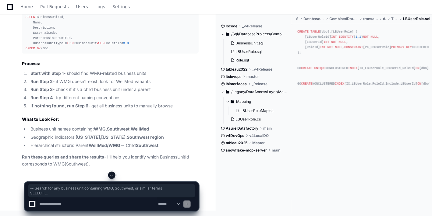
drag, startPoint x: 55, startPoint y: 131, endPoint x: 8, endPoint y: 37, distance: 105.1
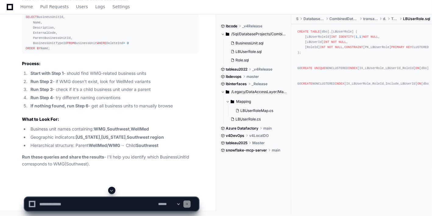
scroll to position [20806, 0]
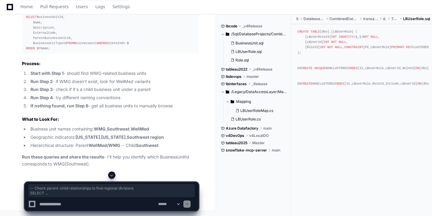
drag, startPoint x: 85, startPoint y: 132, endPoint x: 32, endPoint y: 60, distance: 89.4
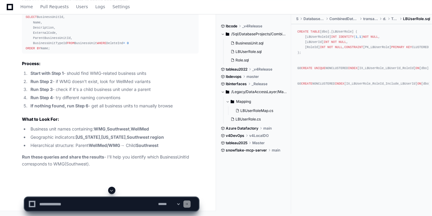
click at [101, 207] on textarea at bounding box center [97, 204] width 119 height 13
type textarea "**********"
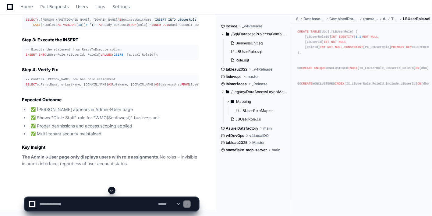
click at [112, 191] on span at bounding box center [111, 190] width 5 height 5
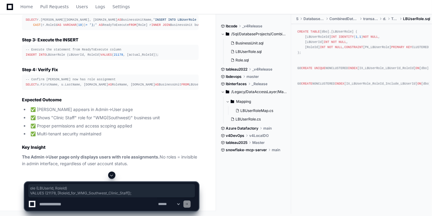
click at [59, 125] on article "Fix Summary for Jessica Barrera Admin->User Page Issue The Problem Jessica Barr…" at bounding box center [110, 7] width 177 height 322
drag, startPoint x: 22, startPoint y: 16, endPoint x: 121, endPoint y: 134, distance: 153.9
click at [135, 134] on article "Fix Summary for Jessica Barrera Admin->User Page Issue The Problem Jessica Barr…" at bounding box center [110, 7] width 177 height 322
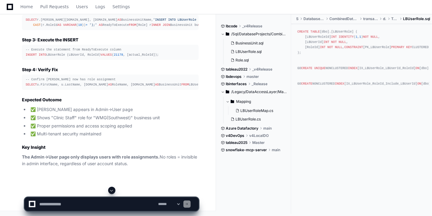
scroll to position [21546, 0]
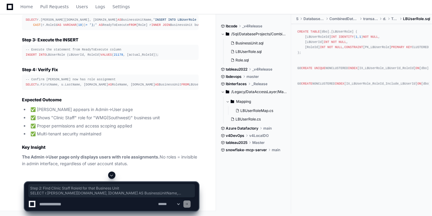
drag, startPoint x: 127, startPoint y: 137, endPoint x: 22, endPoint y: 94, distance: 113.7
click at [19, 91] on div "Thinking Fix Summary for Jessica Barrera Admin->User Page Issue The Problem Jes…" at bounding box center [104, -1] width 189 height 337
click at [124, 205] on textarea at bounding box center [97, 204] width 119 height 13
type textarea "**********"
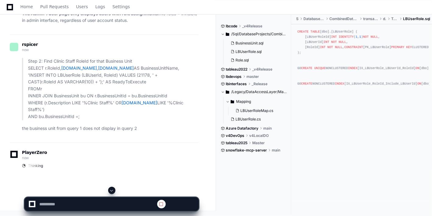
scroll to position [0, 0]
click at [112, 191] on span at bounding box center [111, 190] width 5 height 5
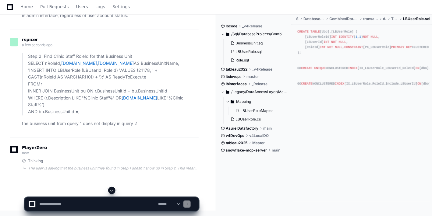
click at [112, 191] on span at bounding box center [111, 190] width 5 height 5
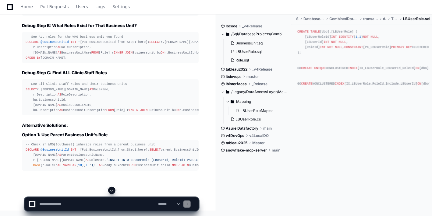
click at [112, 191] on span at bounding box center [111, 190] width 5 height 5
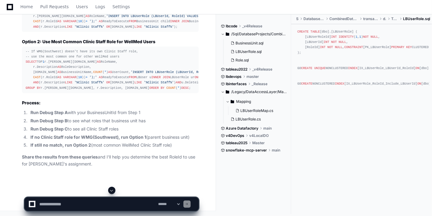
scroll to position [21988, 0]
click at [81, 200] on textarea at bounding box center [97, 204] width 119 height 13
paste textarea "**********"
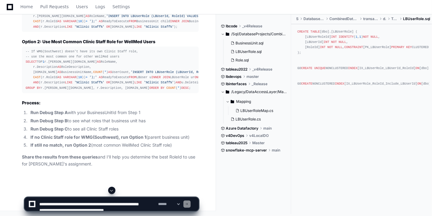
scroll to position [8, 0]
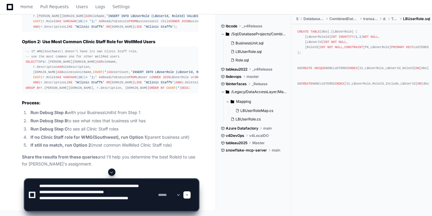
type textarea "**********"
click at [188, 195] on span at bounding box center [186, 195] width 3 height 3
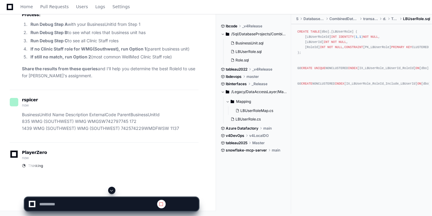
scroll to position [0, 0]
click at [111, 190] on span at bounding box center [111, 190] width 5 height 5
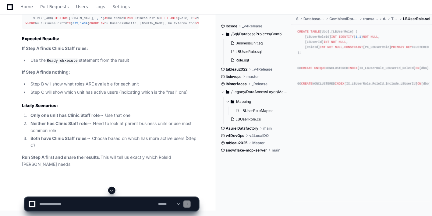
click at [111, 190] on span at bounding box center [111, 190] width 5 height 5
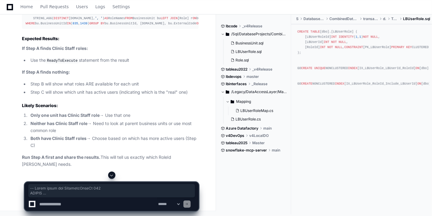
drag, startPoint x: 156, startPoint y: 176, endPoint x: 24, endPoint y: 26, distance: 200.2
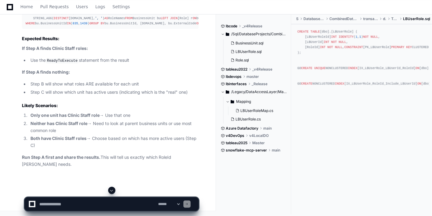
scroll to position [22834, 0]
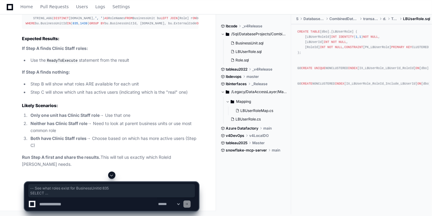
drag, startPoint x: 56, startPoint y: 157, endPoint x: 11, endPoint y: 46, distance: 119.9
click at [103, 204] on textarea at bounding box center [97, 204] width 119 height 13
paste textarea "**********"
type textarea "**********"
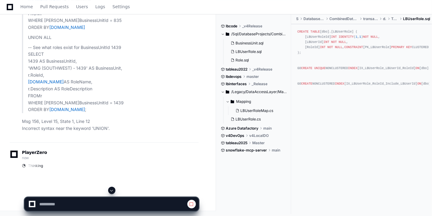
click at [110, 191] on span at bounding box center [111, 190] width 5 height 5
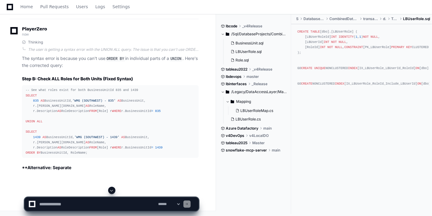
click at [112, 191] on span at bounding box center [111, 190] width 5 height 5
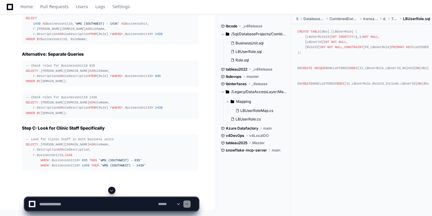
scroll to position [23466, 0]
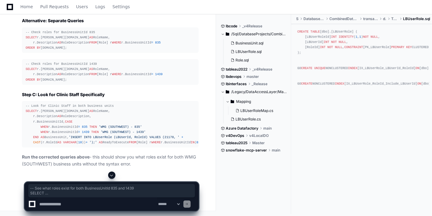
drag, startPoint x: 91, startPoint y: 159, endPoint x: 15, endPoint y: 51, distance: 131.6
click at [15, 51] on div "Thinking The user is getting a syntax error with the UNION ALL query. The issue…" at bounding box center [104, 30] width 189 height 275
paste textarea "**********"
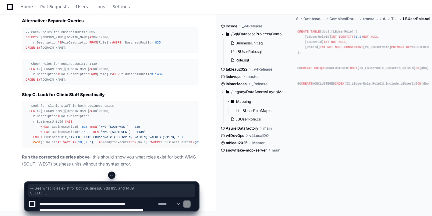
scroll to position [51, 0]
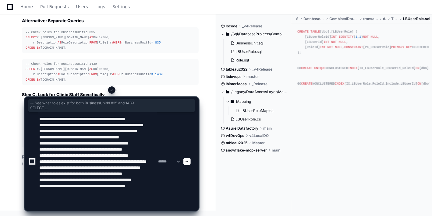
type textarea "**********"
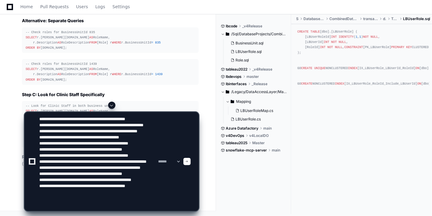
scroll to position [23561, 0]
click at [191, 160] on div at bounding box center [186, 161] width 7 height 7
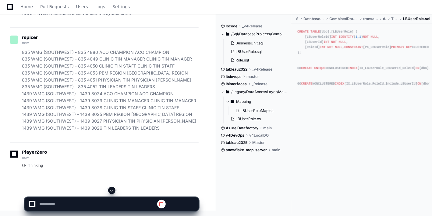
scroll to position [0, 0]
click at [111, 192] on span at bounding box center [111, 190] width 5 height 5
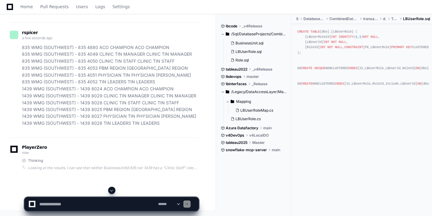
click at [111, 192] on span at bounding box center [111, 190] width 5 height 5
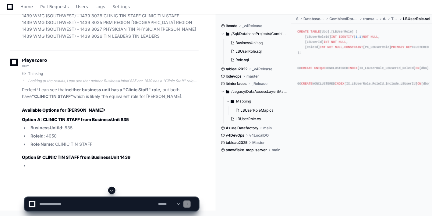
click at [111, 192] on span at bounding box center [111, 190] width 5 height 5
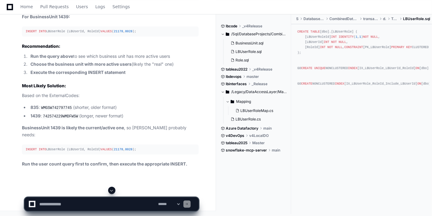
scroll to position [24080, 0]
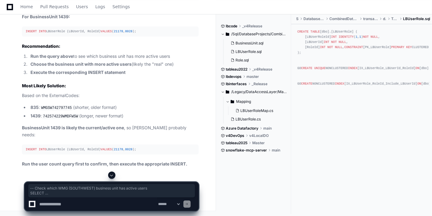
drag, startPoint x: 80, startPoint y: 139, endPoint x: 18, endPoint y: 68, distance: 94.7
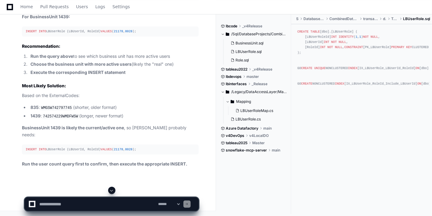
scroll to position [24108, 0]
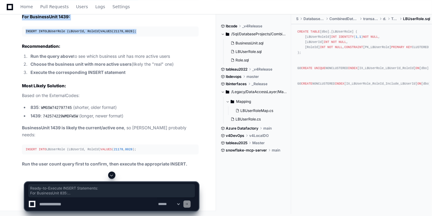
drag, startPoint x: 21, startPoint y: 53, endPoint x: 156, endPoint y: 99, distance: 142.5
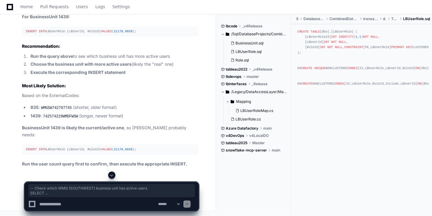
drag, startPoint x: 82, startPoint y: 95, endPoint x: 18, endPoint y: 25, distance: 94.6
click at [122, 203] on textarea at bounding box center [97, 204] width 119 height 13
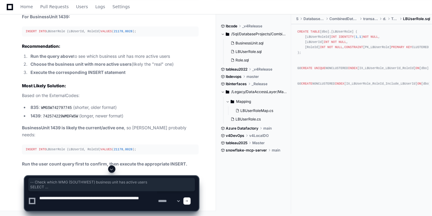
paste textarea "**********"
type textarea "**********"
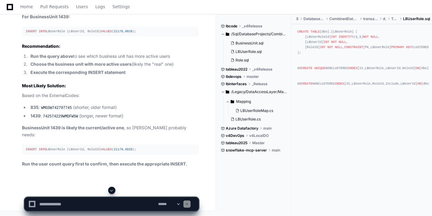
scroll to position [0, 0]
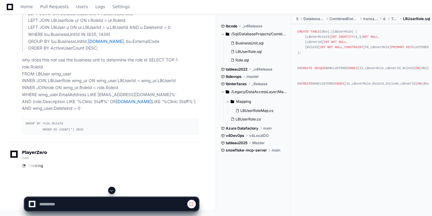
click at [111, 191] on span at bounding box center [111, 190] width 5 height 5
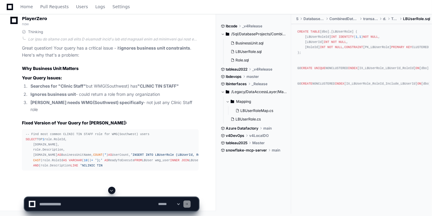
click at [111, 191] on span at bounding box center [111, 190] width 5 height 5
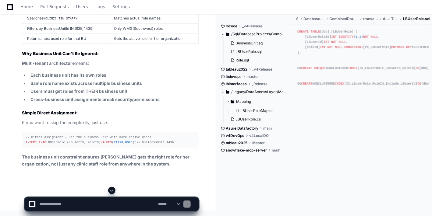
scroll to position [24689, 0]
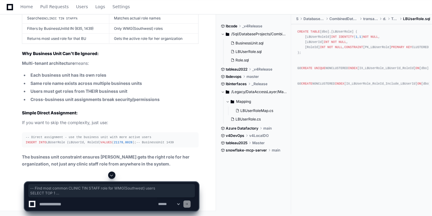
drag, startPoint x: 73, startPoint y: 161, endPoint x: 13, endPoint y: 65, distance: 112.8
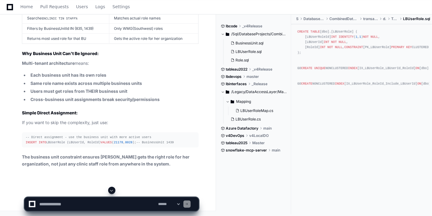
scroll to position [24693, 0]
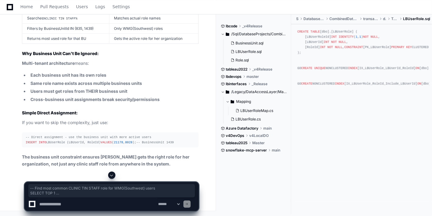
drag, startPoint x: 63, startPoint y: 151, endPoint x: 12, endPoint y: 61, distance: 103.1
click at [89, 203] on textarea at bounding box center [97, 204] width 119 height 13
type textarea "*********"
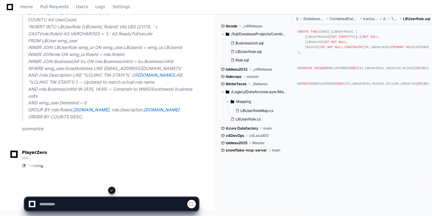
click at [111, 190] on span at bounding box center [111, 190] width 5 height 5
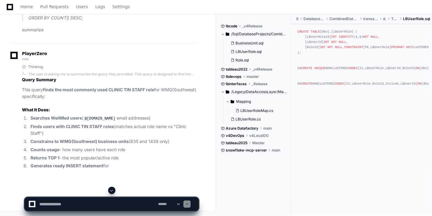
click at [111, 190] on span at bounding box center [111, 190] width 5 height 5
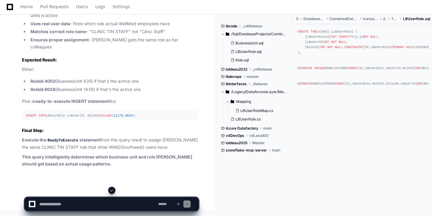
scroll to position [25231, 0]
click at [100, 205] on textarea at bounding box center [97, 204] width 119 height 13
type textarea "**********"
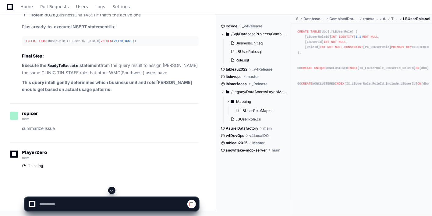
click at [112, 190] on span at bounding box center [111, 190] width 5 height 5
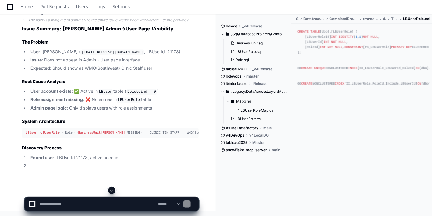
click at [111, 189] on span at bounding box center [111, 190] width 5 height 5
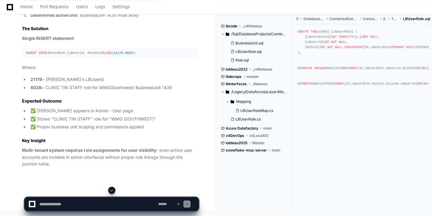
scroll to position [25652, 0]
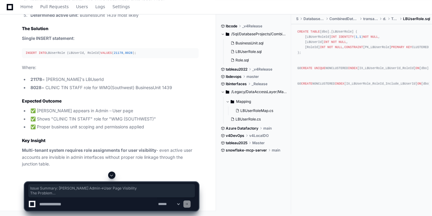
drag, startPoint x: 23, startPoint y: 24, endPoint x: 116, endPoint y: 156, distance: 161.3
click at [116, 156] on div "Thinking The user is asking me to summarize the entire issue we've been working…" at bounding box center [104, 1] width 189 height 333
click at [95, 204] on textarea at bounding box center [97, 204] width 119 height 13
type textarea "**********"
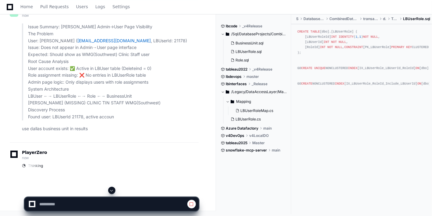
click at [110, 190] on span at bounding box center [111, 190] width 5 height 5
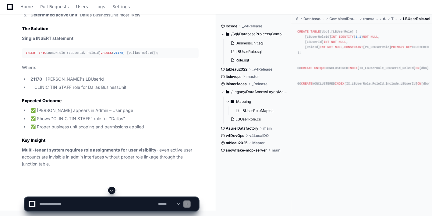
click at [111, 192] on span at bounding box center [111, 190] width 5 height 5
click at [170, 71] on p "Where:" at bounding box center [110, 67] width 177 height 7
click at [73, 199] on textarea at bounding box center [97, 204] width 119 height 13
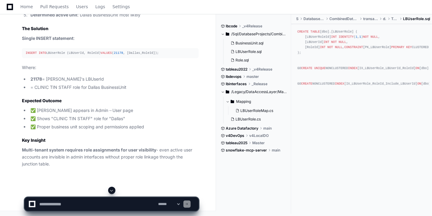
paste textarea "**********"
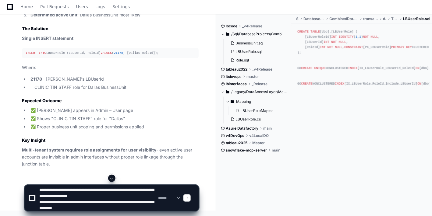
scroll to position [8, 0]
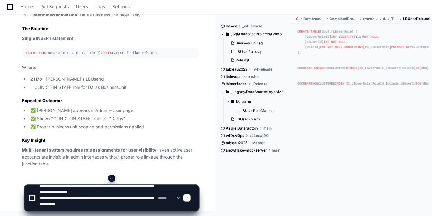
type textarea "**********"
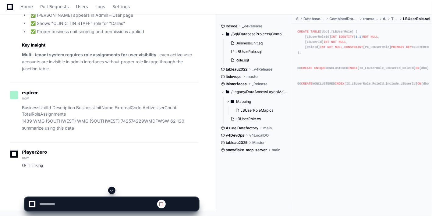
scroll to position [0, 0]
click at [108, 189] on div at bounding box center [111, 190] width 174 height 7
click at [112, 190] on span at bounding box center [111, 190] width 5 height 5
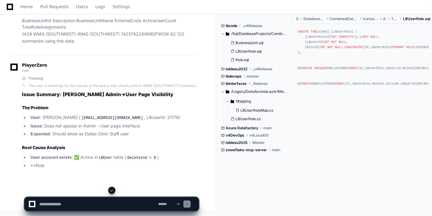
click at [112, 190] on span at bounding box center [111, 190] width 5 height 5
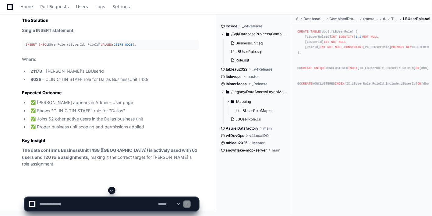
scroll to position [26745, 0]
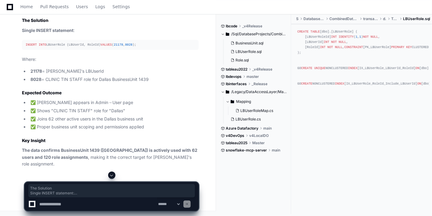
drag, startPoint x: 22, startPoint y: 71, endPoint x: 164, endPoint y: 126, distance: 152.5
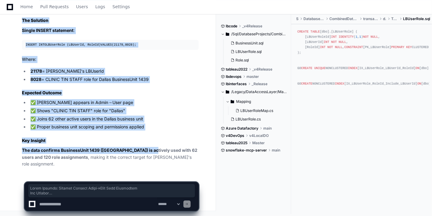
scroll to position [26787, 0]
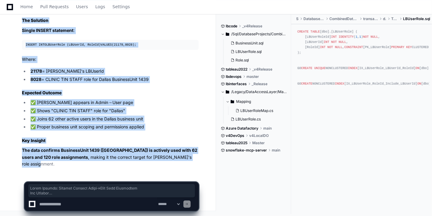
drag, startPoint x: 21, startPoint y: 34, endPoint x: 177, endPoint y: 165, distance: 203.5
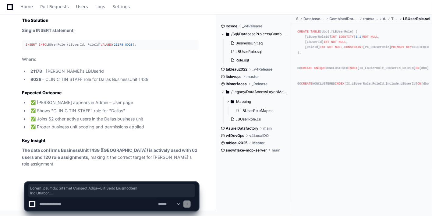
click at [78, 201] on textarea at bounding box center [97, 204] width 119 height 13
paste textarea "**********"
type textarea "**********"
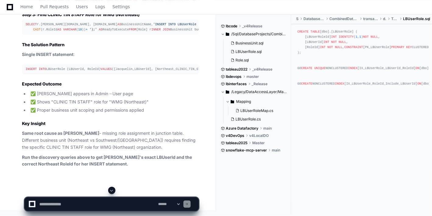
click at [116, 189] on div at bounding box center [111, 190] width 174 height 7
click at [115, 191] on button at bounding box center [111, 190] width 7 height 7
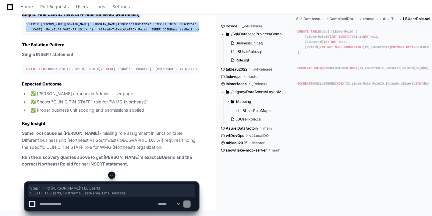
drag, startPoint x: 23, startPoint y: 33, endPoint x: 75, endPoint y: 163, distance: 140.4
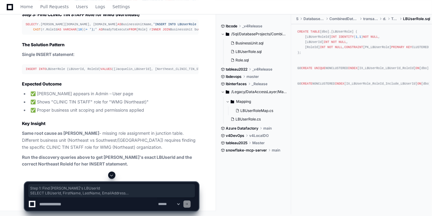
click at [132, 208] on textarea at bounding box center [97, 204] width 119 height 13
paste textarea "**********"
type textarea "**********"
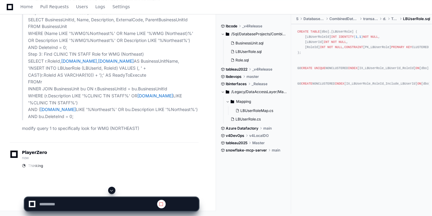
scroll to position [0, 0]
click at [111, 191] on span at bounding box center [111, 190] width 5 height 5
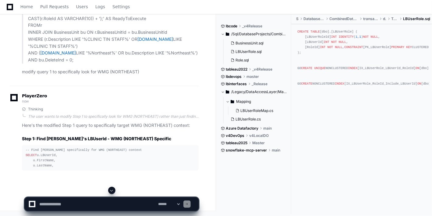
click at [111, 191] on span at bounding box center [111, 190] width 5 height 5
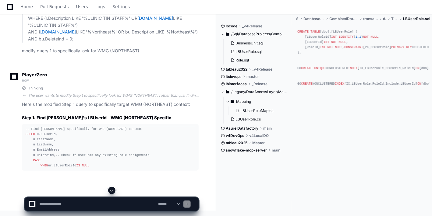
scroll to position [27862, 0]
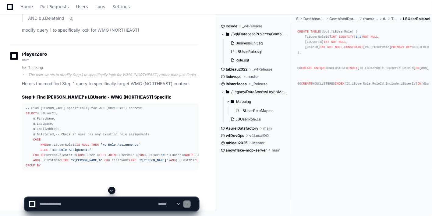
click at [111, 191] on span at bounding box center [111, 190] width 5 height 5
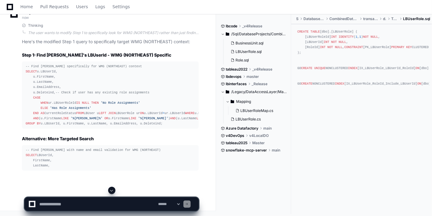
scroll to position [27945, 0]
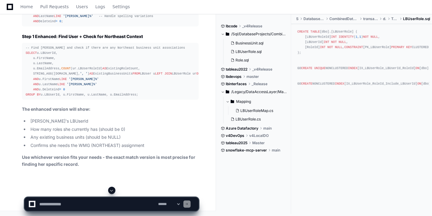
drag, startPoint x: 30, startPoint y: 61, endPoint x: 158, endPoint y: 211, distance: 197.1
click at [158, 211] on div "**********" at bounding box center [111, 204] width 167 height 13
click at [140, 205] on textarea at bounding box center [97, 204] width 119 height 13
type textarea "**********"
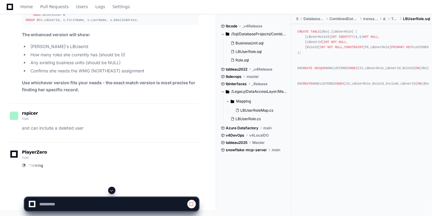
click at [114, 193] on button at bounding box center [111, 190] width 7 height 7
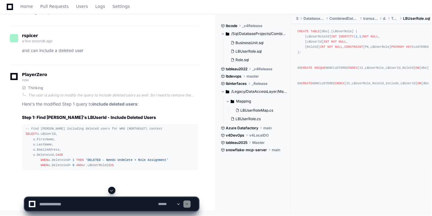
click at [113, 189] on span at bounding box center [111, 190] width 5 height 5
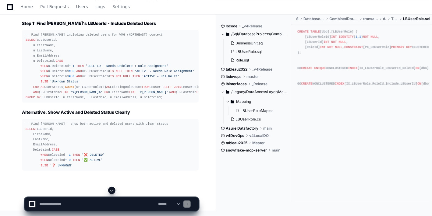
scroll to position [28419, 0]
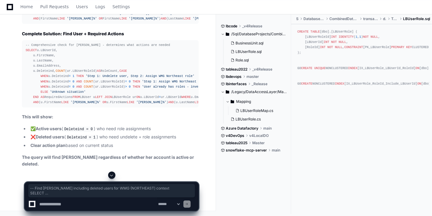
drag, startPoint x: 157, startPoint y: 156, endPoint x: 11, endPoint y: 49, distance: 181.3
click at [83, 204] on textarea at bounding box center [97, 204] width 119 height 13
paste textarea "**********"
type textarea "**********"
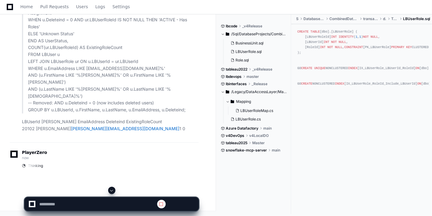
scroll to position [0, 0]
click at [110, 189] on span at bounding box center [111, 190] width 5 height 5
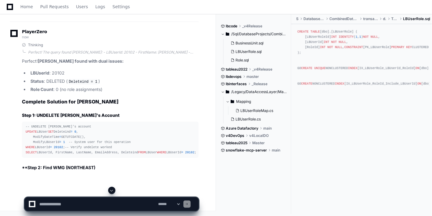
click at [110, 189] on span at bounding box center [111, 190] width 5 height 5
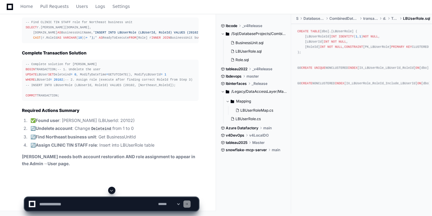
scroll to position [29218, 0]
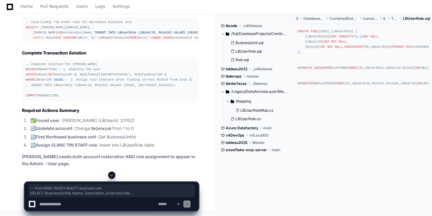
drag, startPoint x: 68, startPoint y: 98, endPoint x: 25, endPoint y: 73, distance: 50.0
click at [86, 206] on textarea at bounding box center [97, 204] width 119 height 13
paste textarea "**********"
type textarea "**********"
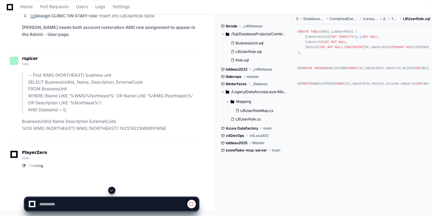
scroll to position [0, 0]
click at [110, 189] on span at bounding box center [111, 190] width 5 height 5
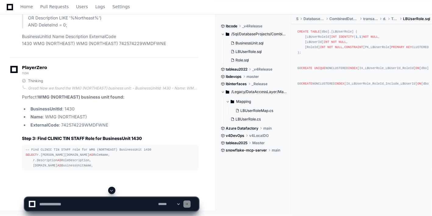
click at [110, 189] on span at bounding box center [111, 190] width 5 height 5
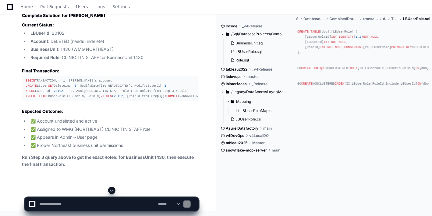
scroll to position [29652, 0]
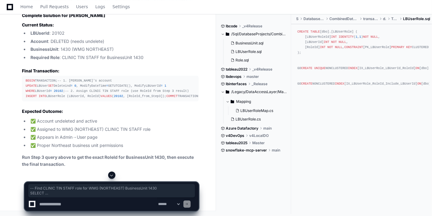
drag, startPoint x: 176, startPoint y: 156, endPoint x: 2, endPoint y: 101, distance: 182.1
click at [68, 205] on textarea at bounding box center [97, 204] width 119 height 13
paste textarea "**********"
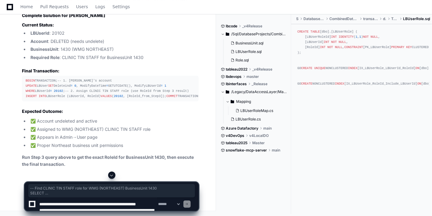
scroll to position [8, 0]
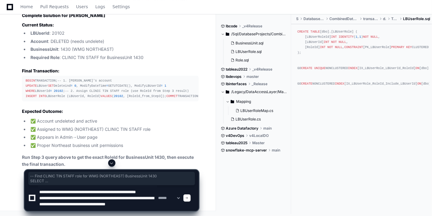
type textarea "**********"
click at [191, 201] on div at bounding box center [186, 198] width 7 height 7
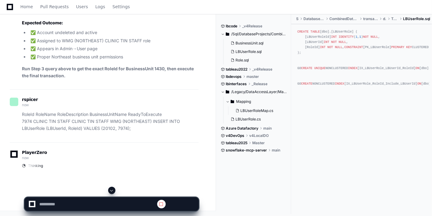
scroll to position [0, 0]
click at [111, 188] on button at bounding box center [111, 190] width 7 height 7
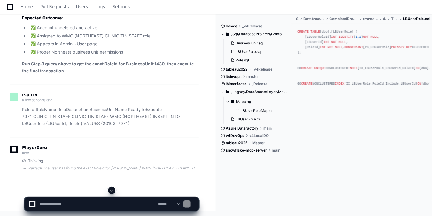
click at [111, 188] on button at bounding box center [111, 190] width 7 height 7
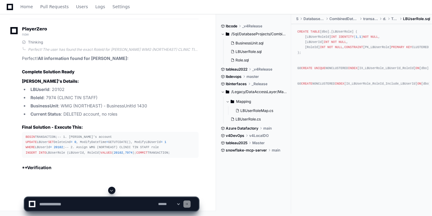
click at [111, 188] on button at bounding box center [111, 190] width 7 height 7
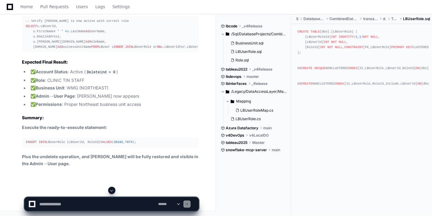
scroll to position [30083, 0]
click at [94, 203] on textarea at bounding box center [97, 204] width 119 height 13
type textarea "*********"
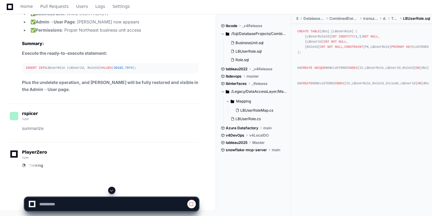
click at [111, 191] on span at bounding box center [111, 190] width 5 height 5
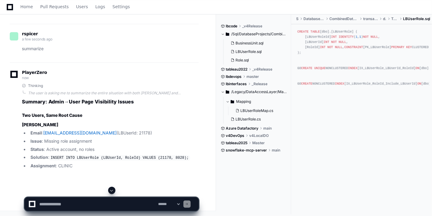
click at [111, 191] on span at bounding box center [111, 190] width 5 height 5
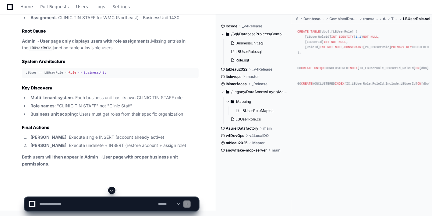
scroll to position [30661, 0]
click at [97, 204] on textarea at bounding box center [97, 204] width 119 height 13
type textarea "**********"
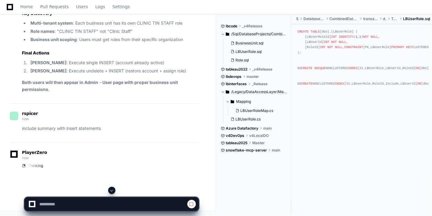
click at [111, 122] on div "rspicer now" at bounding box center [104, 117] width 189 height 10
click at [114, 192] on button at bounding box center [111, 190] width 7 height 7
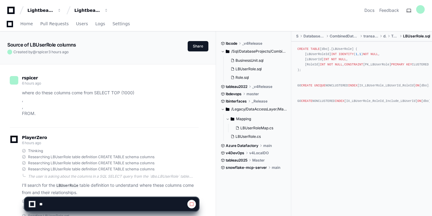
scroll to position [30735, 0]
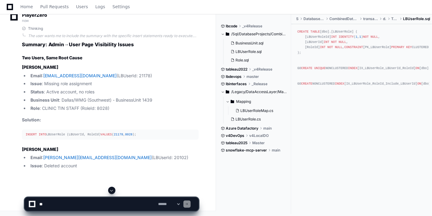
click at [114, 192] on button at bounding box center [111, 190] width 7 height 7
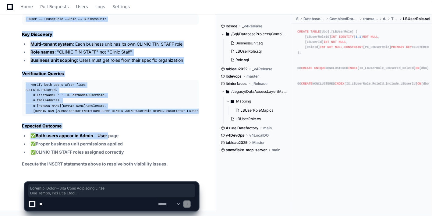
scroll to position [31215, 0]
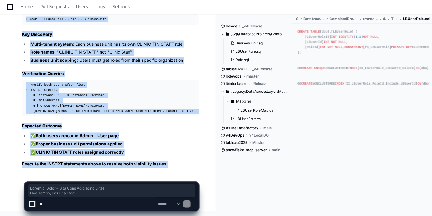
drag, startPoint x: 22, startPoint y: 28, endPoint x: 164, endPoint y: 161, distance: 194.7
copy article "Summary: Admin→User Page Visibility Issues Two Users, Same Root Cause Jessica B…"
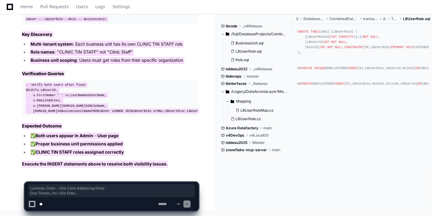
scroll to position [31196, 0]
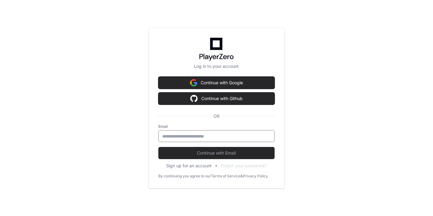
click at [198, 134] on input "email" at bounding box center [216, 136] width 108 height 6
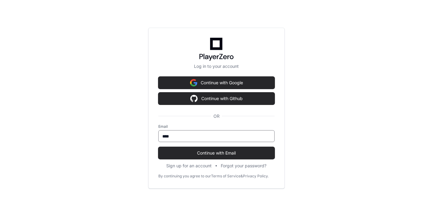
type input "**********"
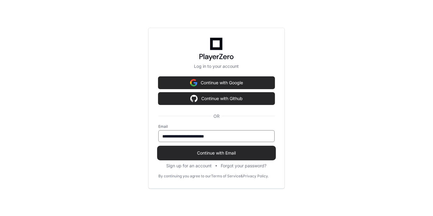
click at [194, 158] on button "Continue with Email" at bounding box center [216, 153] width 116 height 12
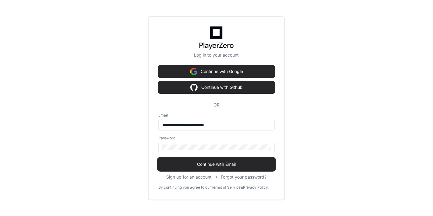
click at [195, 162] on span "Continue with Email" at bounding box center [216, 164] width 116 height 6
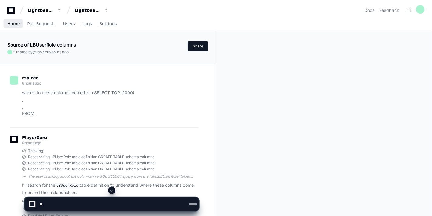
click at [16, 24] on span "Home" at bounding box center [13, 24] width 12 height 4
click at [11, 22] on span "Home" at bounding box center [13, 24] width 12 height 4
click at [12, 22] on span "Home" at bounding box center [13, 24] width 12 height 4
click at [11, 23] on span "Home" at bounding box center [13, 24] width 12 height 4
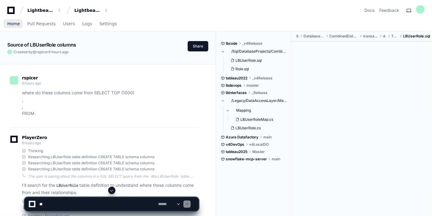
click at [10, 23] on span "Home" at bounding box center [13, 24] width 12 height 4
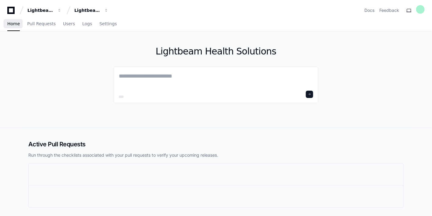
click at [12, 25] on span "Home" at bounding box center [13, 24] width 12 height 4
click at [171, 72] on textarea at bounding box center [216, 80] width 194 height 17
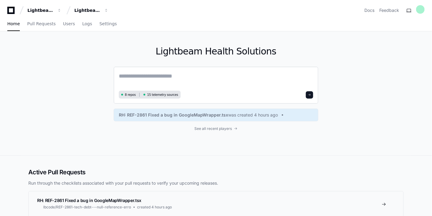
drag, startPoint x: 183, startPoint y: 88, endPoint x: 144, endPoint y: 76, distance: 40.6
click at [144, 76] on textarea at bounding box center [216, 80] width 194 height 17
paste textarea "**********"
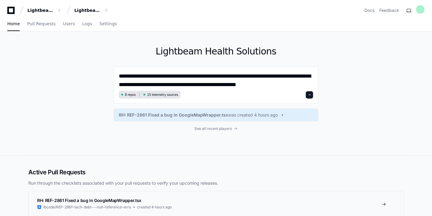
scroll to position [84, 0]
click at [239, 84] on textarea "**********" at bounding box center [216, 80] width 195 height 17
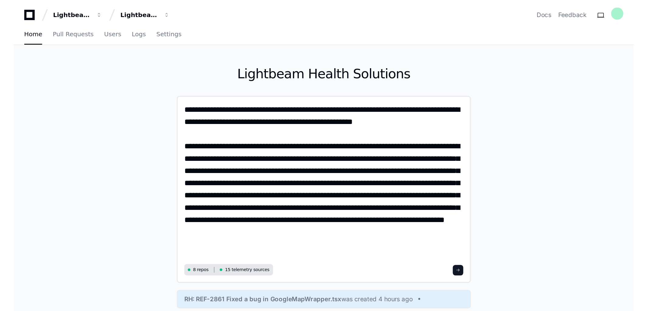
scroll to position [0, 0]
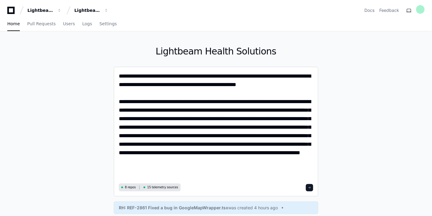
click at [117, 75] on div "**********" at bounding box center [216, 132] width 205 height 130
click at [120, 76] on textarea "**********" at bounding box center [216, 127] width 195 height 110
drag, startPoint x: 131, startPoint y: 74, endPoint x: 111, endPoint y: 77, distance: 21.0
click at [110, 77] on div "**********" at bounding box center [216, 139] width 390 height 217
paste textarea "**********"
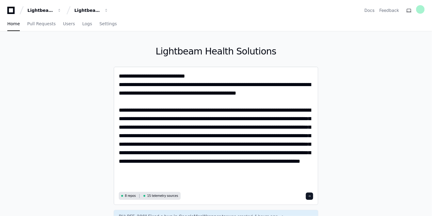
click at [118, 74] on div "**********" at bounding box center [216, 136] width 205 height 139
click at [121, 77] on textarea "**********" at bounding box center [216, 131] width 195 height 118
click at [119, 75] on textarea "**********" at bounding box center [216, 131] width 195 height 118
type textarea "**********"
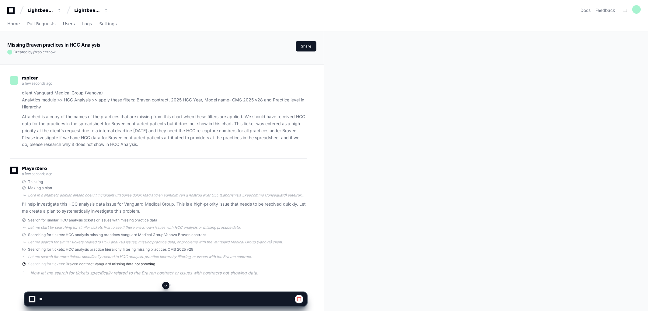
click at [165, 216] on span at bounding box center [165, 285] width 5 height 5
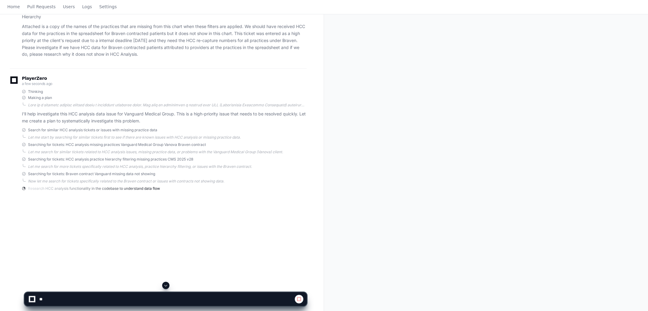
scroll to position [99, 0]
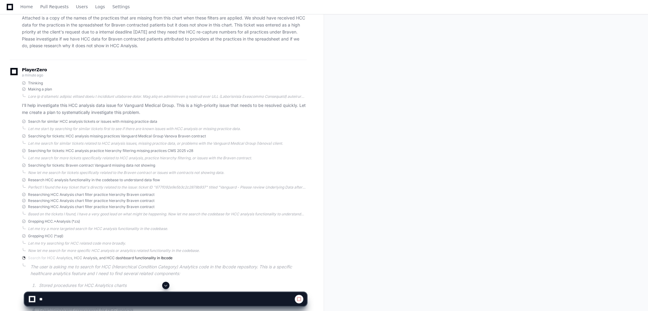
click at [165, 216] on span at bounding box center [165, 285] width 5 height 5
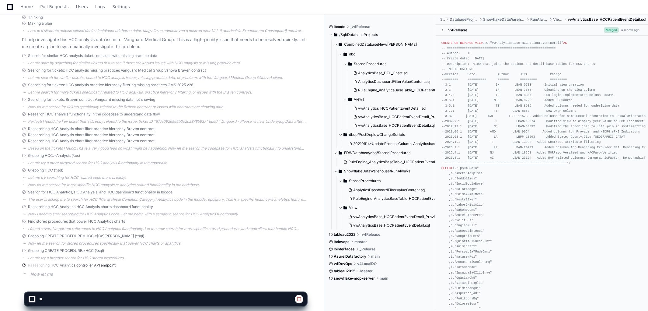
scroll to position [178, 0]
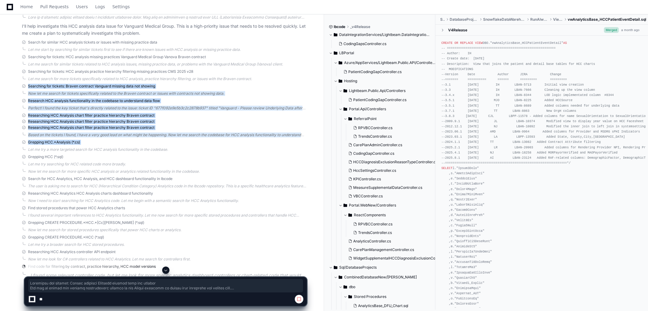
drag, startPoint x: -2, startPoint y: 95, endPoint x: -10, endPoint y: 147, distance: 52.6
click at [0, 147] on html "Lightbeam Health Lightbeam Health Solutions Docs Feedback Home Pull Requests Us…" at bounding box center [324, 78] width 648 height 512
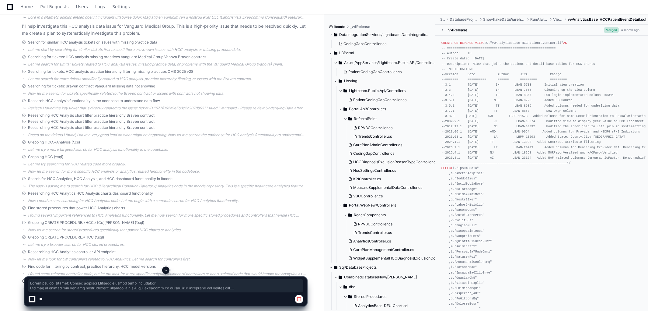
click at [166, 216] on span at bounding box center [165, 270] width 5 height 5
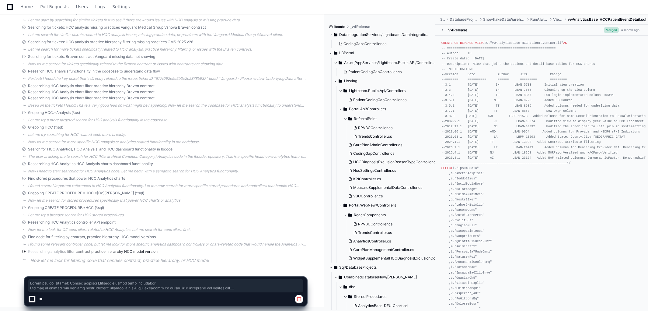
scroll to position [208, 0]
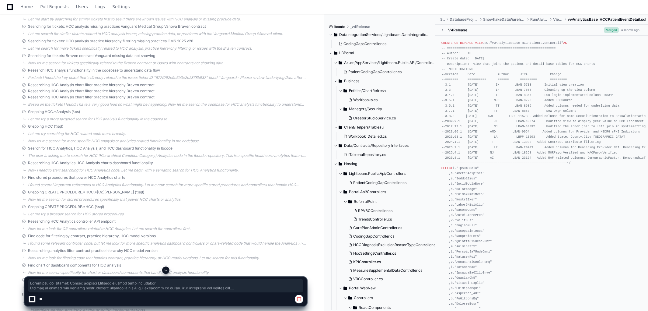
click at [168, 216] on button at bounding box center [165, 269] width 7 height 7
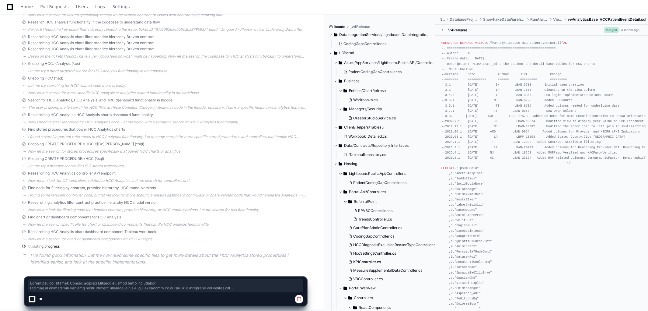
scroll to position [259, 0]
click at [167, 216] on span at bounding box center [165, 270] width 5 height 5
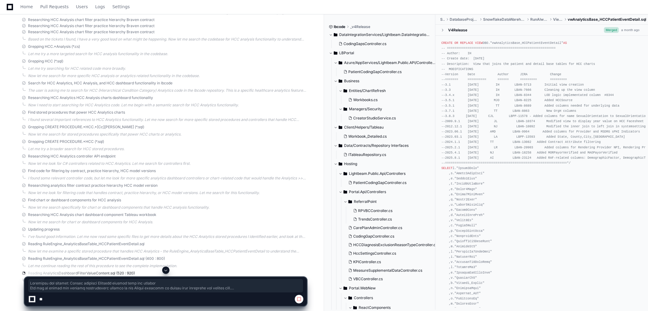
click at [167, 216] on span at bounding box center [165, 270] width 5 height 5
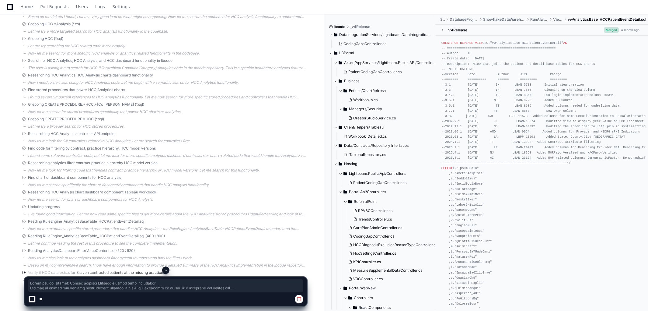
click at [167, 216] on span at bounding box center [165, 270] width 5 height 5
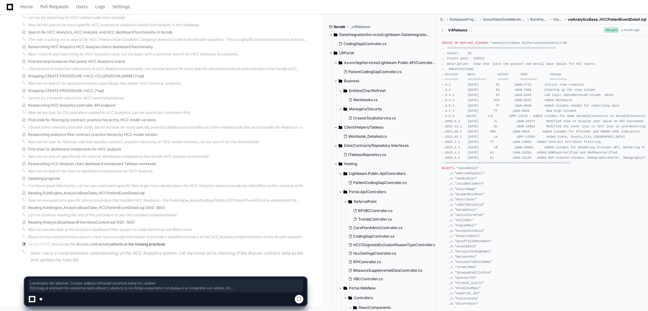
scroll to position [325, 0]
click at [167, 216] on span at bounding box center [165, 270] width 5 height 5
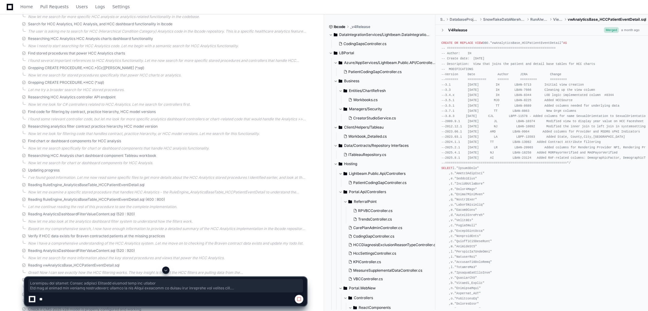
click at [167, 216] on span at bounding box center [165, 270] width 5 height 5
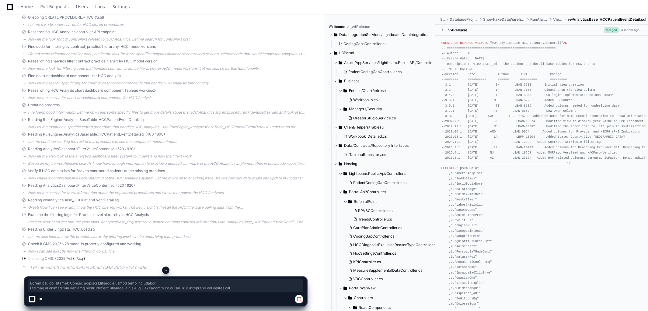
scroll to position [405, 0]
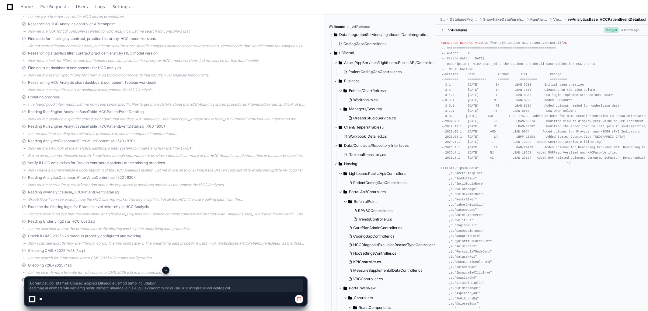
click at [167, 216] on span at bounding box center [165, 270] width 5 height 5
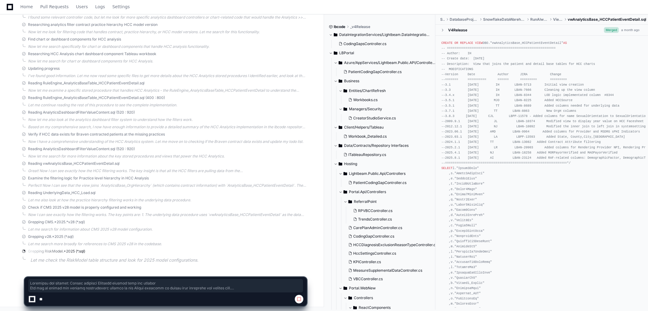
scroll to position [434, 0]
click at [168, 216] on span at bounding box center [165, 270] width 5 height 5
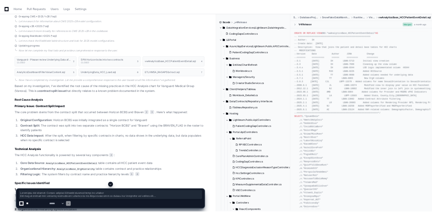
scroll to position [638, 0]
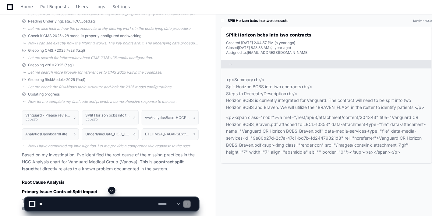
click at [157, 80] on div "Grepping RiskModel.*2025 (*.sql)" at bounding box center [110, 79] width 177 height 5
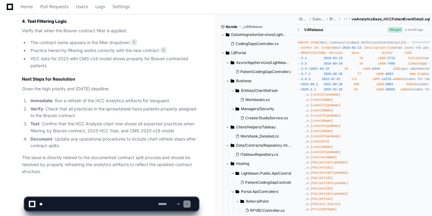
scroll to position [1239, 0]
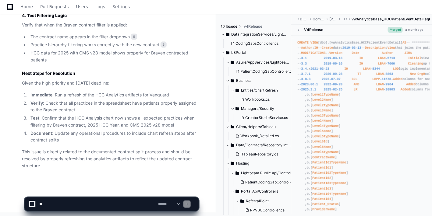
click at [87, 205] on textarea at bounding box center [97, 204] width 119 height 13
type textarea "**********"
click at [106, 188] on div at bounding box center [111, 190] width 174 height 7
click at [112, 189] on span at bounding box center [111, 190] width 5 height 5
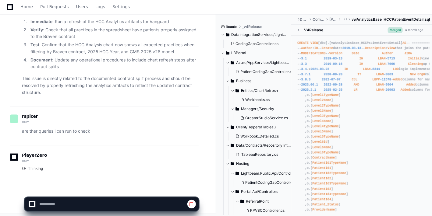
scroll to position [1313, 0]
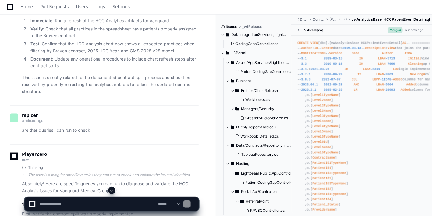
click at [146, 153] on div "PlayerZero now" at bounding box center [104, 158] width 189 height 10
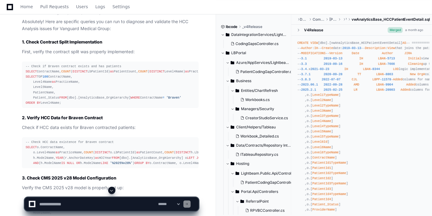
scroll to position [1489, 0]
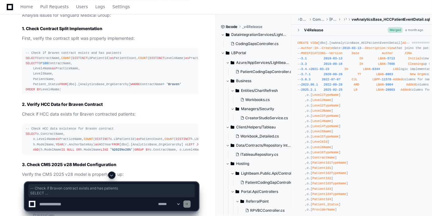
drag, startPoint x: 67, startPoint y: 153, endPoint x: 15, endPoint y: 52, distance: 113.5
copy div "-- Check if Braven contract exists and has patients SELECT ContractName, COUNT …"
click at [89, 203] on textarea at bounding box center [97, 204] width 119 height 13
paste textarea "**********"
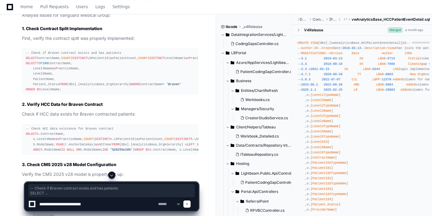
type textarea "**********"
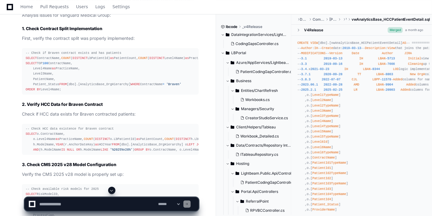
scroll to position [0, 0]
click at [110, 192] on span at bounding box center [111, 190] width 5 height 5
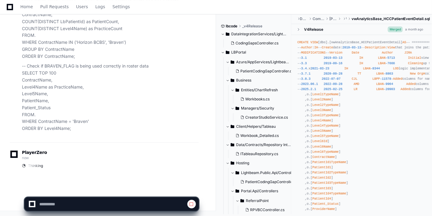
scroll to position [2916, 0]
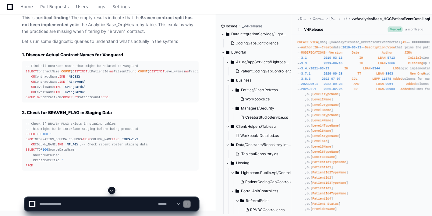
click at [100, 203] on textarea at bounding box center [97, 204] width 119 height 13
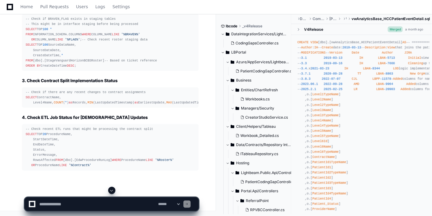
drag, startPoint x: 100, startPoint y: 203, endPoint x: 61, endPoint y: 203, distance: 39.0
click at [61, 203] on textarea at bounding box center [97, 204] width 119 height 13
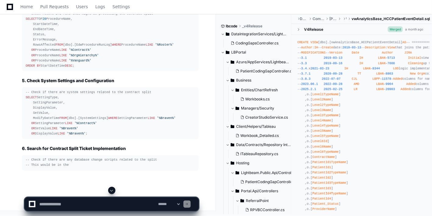
type textarea "*"
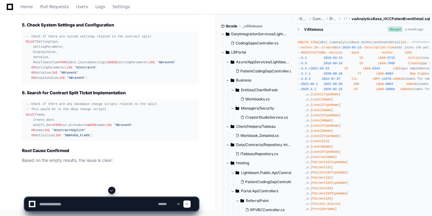
type textarea "*"
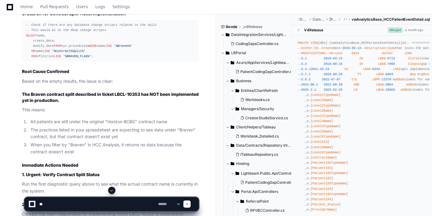
type textarea "*"
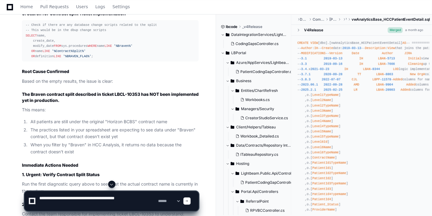
paste textarea "**********"
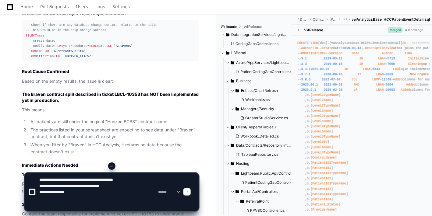
click at [55, 201] on textarea at bounding box center [97, 192] width 119 height 38
paste textarea "**********"
type textarea "**********"
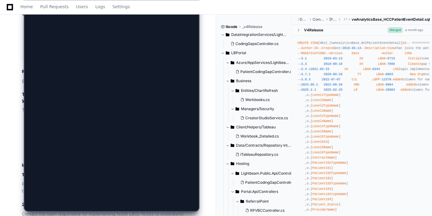
scroll to position [0, 0]
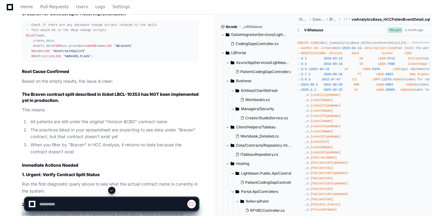
click at [110, 190] on span at bounding box center [111, 190] width 5 height 5
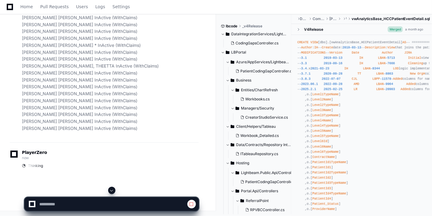
scroll to position [5081, 0]
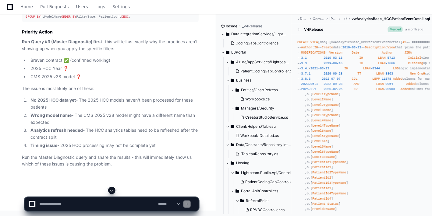
click at [110, 190] on span at bounding box center [111, 190] width 5 height 5
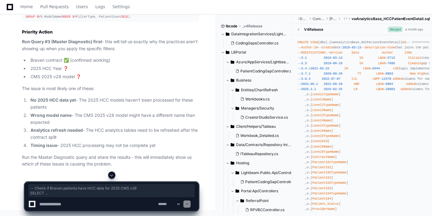
drag, startPoint x: 124, startPoint y: 124, endPoint x: 0, endPoint y: 50, distance: 143.9
copy div "-- Check if Braven patients have HCC data for 2025 CMS v28 SELECT o.Level4Name …"
click at [52, 203] on textarea at bounding box center [97, 204] width 119 height 13
paste textarea "**********"
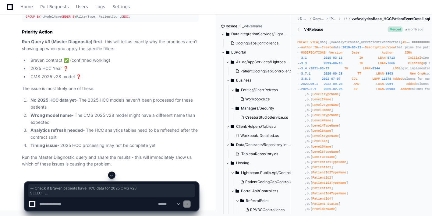
type textarea "**********"
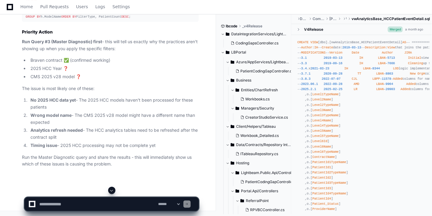
scroll to position [0, 0]
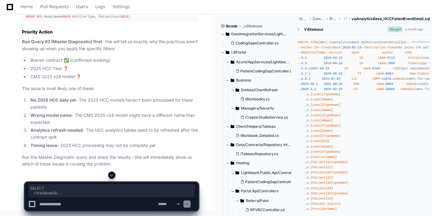
drag, startPoint x: 63, startPoint y: 120, endPoint x: 7, endPoint y: 59, distance: 83.0
copy div "SELECT r.RiskModelID, r.ModelName, r.AnchorDateKey, rmt.ModelTypeName, r.Proces…"
click at [50, 208] on textarea at bounding box center [97, 204] width 119 height 13
paste textarea "**********"
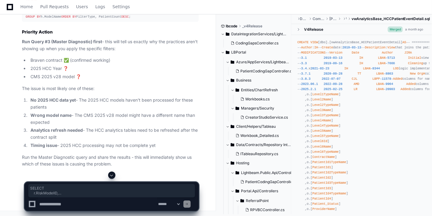
type textarea "**********"
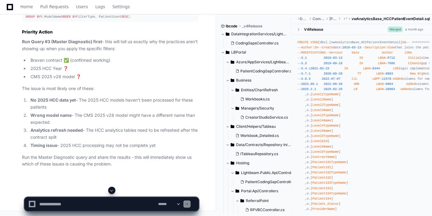
scroll to position [0, 0]
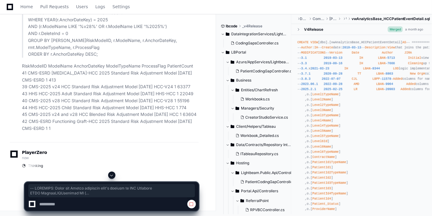
scroll to position [5633, 0]
drag, startPoint x: 26, startPoint y: 37, endPoint x: 82, endPoint y: 105, distance: 87.8
copy article "-- CRITICAL: Check why Braven practices aren't showing in HCC Analysis WITH Bra…"
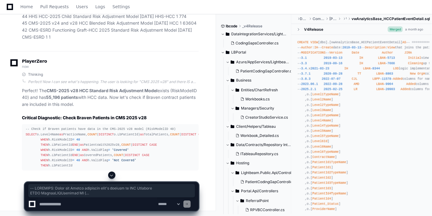
click at [112, 176] on span at bounding box center [111, 175] width 5 height 5
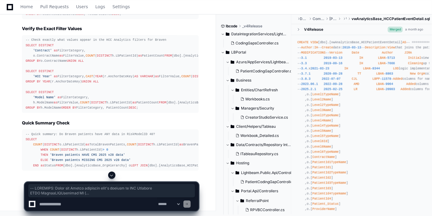
scroll to position [6400, 0]
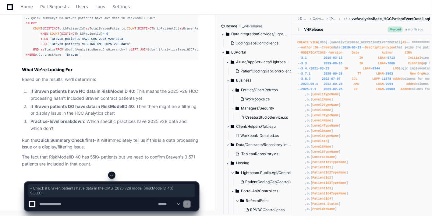
drag, startPoint x: 27, startPoint y: 33, endPoint x: 36, endPoint y: 40, distance: 11.2
drag, startPoint x: 30, startPoint y: 36, endPoint x: 138, endPoint y: 127, distance: 142.0
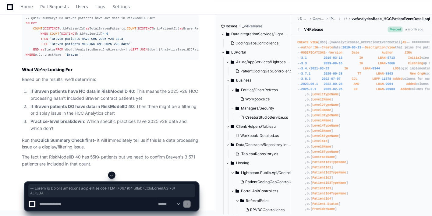
click at [79, 205] on textarea at bounding box center [97, 204] width 119 height 13
paste textarea "**********"
type textarea "**********"
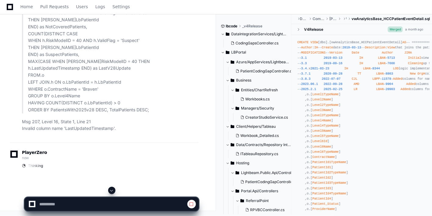
click at [115, 193] on div at bounding box center [111, 190] width 174 height 7
click at [113, 190] on span at bounding box center [111, 190] width 5 height 5
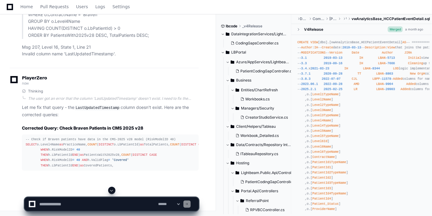
click at [111, 191] on span at bounding box center [111, 190] width 5 height 5
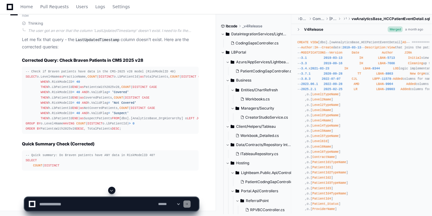
scroll to position [7266, 0]
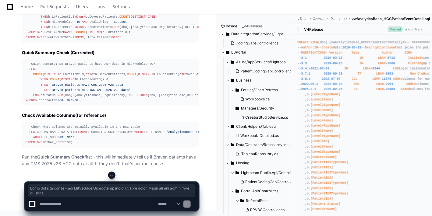
click at [108, 40] on div "-- Check if Braven patients have data in the CMS-2025 v28 model (RiskModelID 40…" at bounding box center [110, 9] width 169 height 63
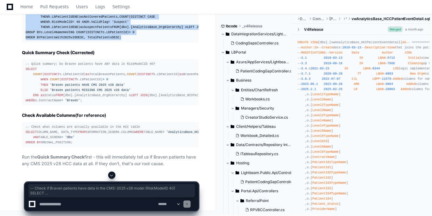
drag, startPoint x: 26, startPoint y: 37, endPoint x: 138, endPoint y: 167, distance: 171.4
click at [138, 40] on div "-- Check if Braven patients have data in the CMS-2025 v28 model (RiskModelID 40…" at bounding box center [110, 9] width 169 height 63
copy div "-- Check if Braven patients have data in the CMS-2025 v28 model (RiskModelID 40…"
click at [56, 203] on textarea at bounding box center [97, 204] width 119 height 13
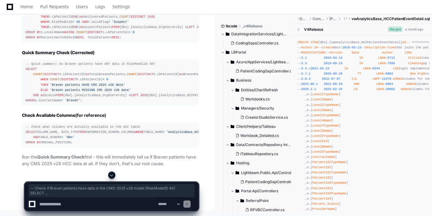
paste textarea "**********"
type textarea "**********"
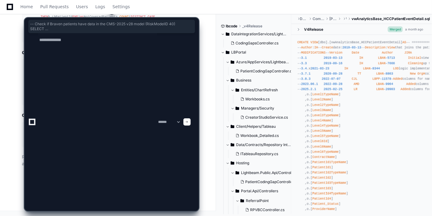
scroll to position [0, 0]
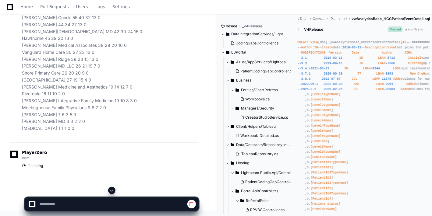
click at [110, 190] on span at bounding box center [111, 190] width 5 height 5
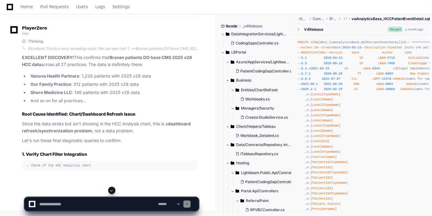
click at [111, 190] on span at bounding box center [111, 190] width 5 height 5
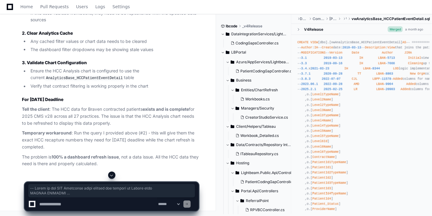
scroll to position [8185, 0]
drag, startPoint x: 25, startPoint y: 31, endPoint x: 71, endPoint y: 158, distance: 134.3
copy div "-- Check if the HCC Analytics chart filters are picking up Braven data SELECT D…"
click at [56, 204] on textarea at bounding box center [97, 204] width 119 height 13
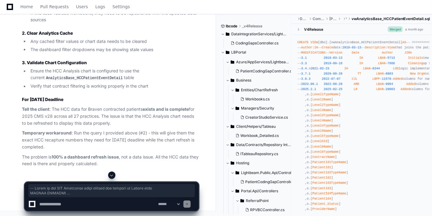
paste textarea "**********"
type textarea "**********"
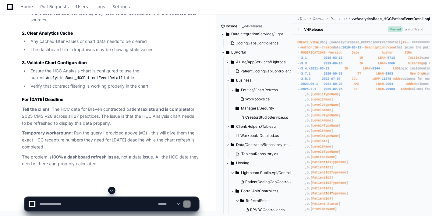
scroll to position [0, 0]
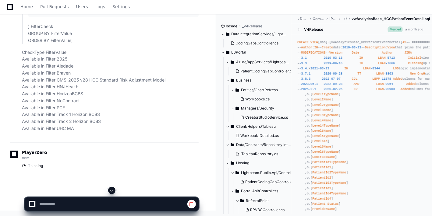
click at [111, 191] on span at bounding box center [111, 190] width 5 height 5
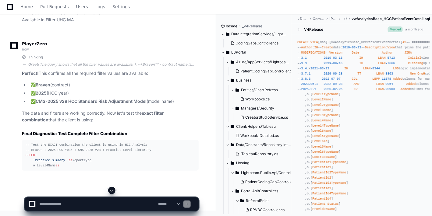
click at [112, 190] on span at bounding box center [111, 190] width 5 height 5
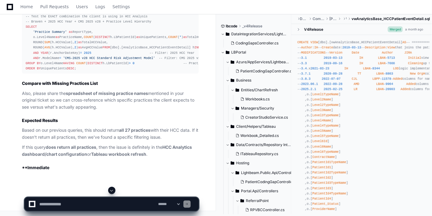
scroll to position [9082, 0]
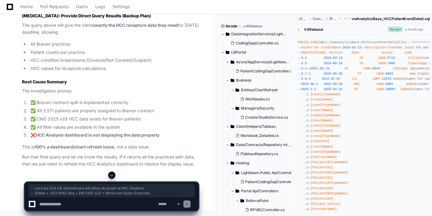
drag, startPoint x: 26, startPoint y: 50, endPoint x: 72, endPoint y: 125, distance: 88.3
copy div "-- Test the EXACT combination the client is using in HCC Analysis -- Braven + 2…"
click at [84, 202] on textarea at bounding box center [97, 204] width 119 height 13
paste textarea "**********"
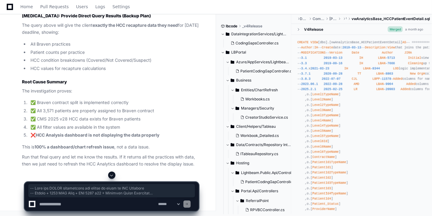
type textarea "**********"
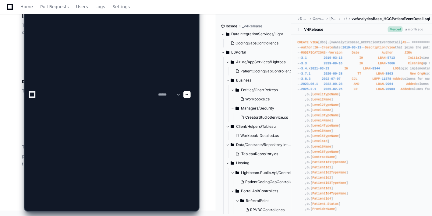
scroll to position [0, 0]
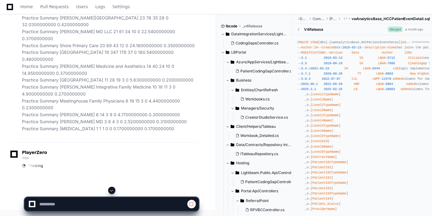
click at [113, 190] on span at bounding box center [111, 190] width 5 height 5
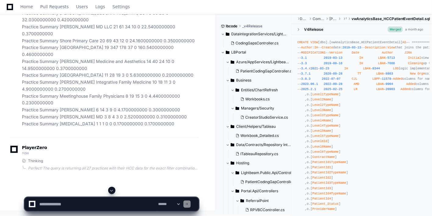
click at [112, 193] on button at bounding box center [111, 190] width 7 height 7
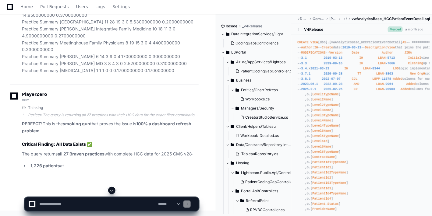
click at [111, 192] on span at bounding box center [111, 190] width 5 height 5
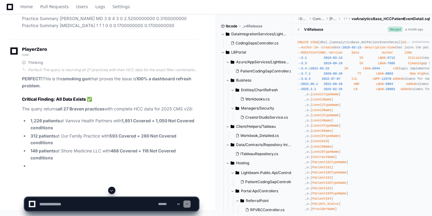
click at [111, 192] on span at bounding box center [111, 190] width 5 height 5
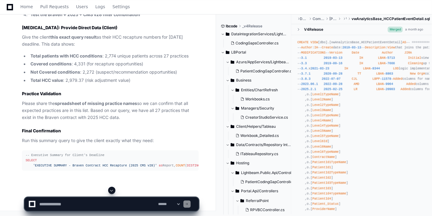
scroll to position [10075, 0]
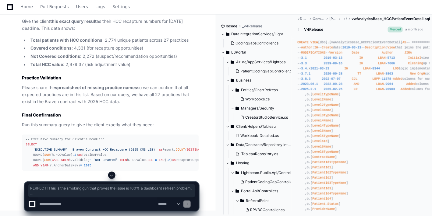
drag, startPoint x: 22, startPoint y: 39, endPoint x: 33, endPoint y: 43, distance: 12.0
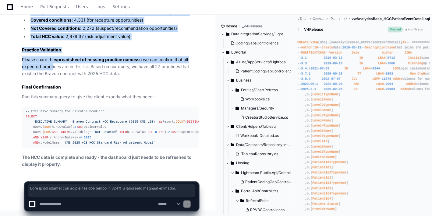
scroll to position [10358, 0]
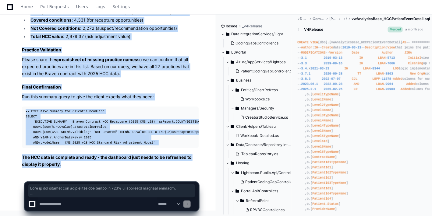
drag, startPoint x: 43, startPoint y: 19, endPoint x: 79, endPoint y: 158, distance: 143.4
click at [107, 136] on div "-- Executive Summary for Client's Deadline SELECT 'EXECUTIVE SUMMARY - Braven C…" at bounding box center [110, 127] width 169 height 37
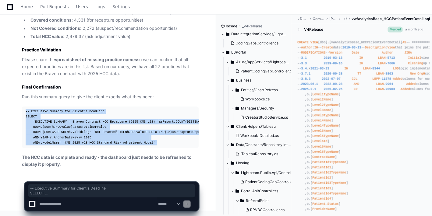
drag, startPoint x: 154, startPoint y: 145, endPoint x: 33, endPoint y: 76, distance: 138.5
copy div "-- Executive Summary for Client's Deadline SELECT 'EXECUTIVE SUMMARY - Braven C…"
click at [58, 205] on textarea at bounding box center [97, 204] width 119 height 13
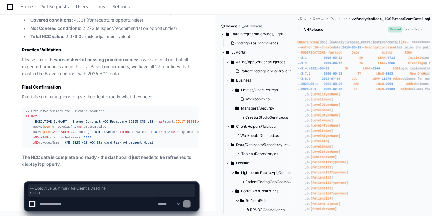
paste textarea "**********"
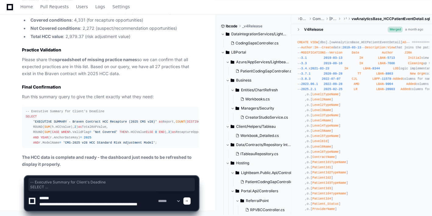
type textarea "**********"
click at [191, 201] on div at bounding box center [186, 201] width 7 height 7
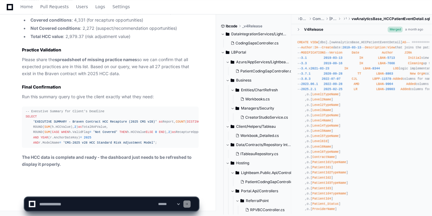
scroll to position [0, 0]
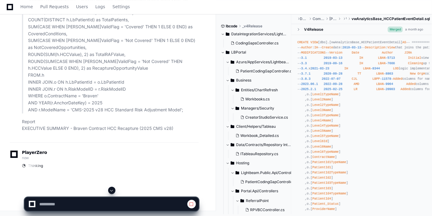
click at [113, 189] on span at bounding box center [111, 190] width 5 height 5
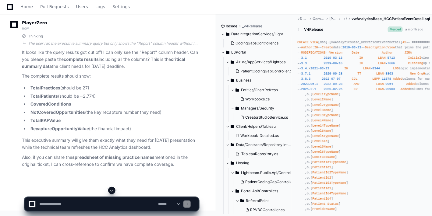
click at [111, 191] on span at bounding box center [111, 190] width 5 height 5
drag, startPoint x: 258, startPoint y: 138, endPoint x: 59, endPoint y: 205, distance: 210.6
click at [124, 199] on textarea at bounding box center [97, 204] width 119 height 13
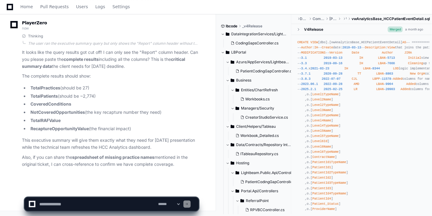
click at [85, 203] on textarea at bounding box center [97, 204] width 119 height 13
click at [65, 206] on textarea at bounding box center [97, 204] width 119 height 13
click at [59, 205] on textarea at bounding box center [97, 204] width 119 height 13
click at [60, 204] on textarea at bounding box center [97, 204] width 119 height 13
paste textarea "**********"
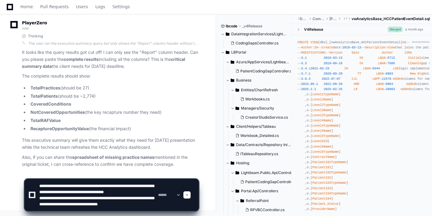
scroll to position [8, 0]
type textarea "**********"
click at [188, 195] on span at bounding box center [186, 195] width 3 height 3
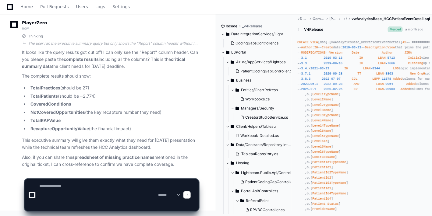
scroll to position [0, 0]
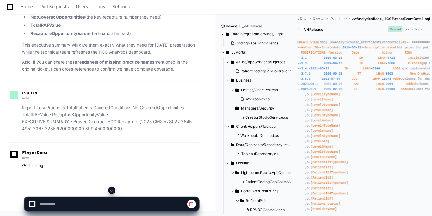
click at [110, 190] on span at bounding box center [111, 190] width 5 height 5
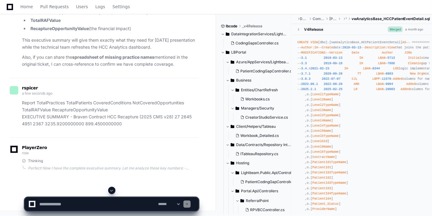
click at [111, 191] on span at bounding box center [111, 190] width 5 height 5
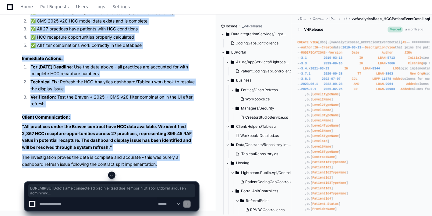
scroll to position [11140, 0]
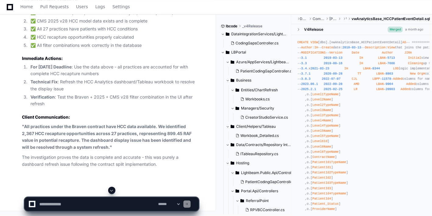
scroll to position [11113, 0]
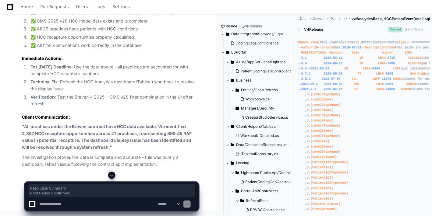
drag, startPoint x: 166, startPoint y: 73, endPoint x: 16, endPoint y: 41, distance: 152.9
drag, startPoint x: 48, startPoint y: 60, endPoint x: 25, endPoint y: 62, distance: 23.2
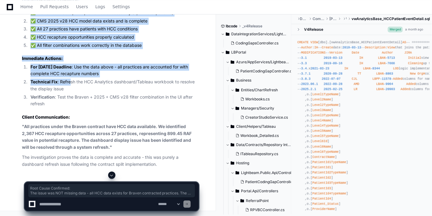
scroll to position [11208, 0]
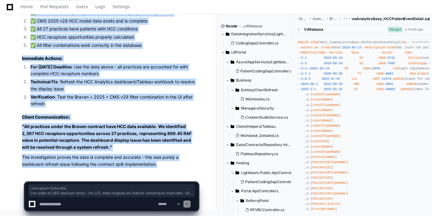
drag, startPoint x: 21, startPoint y: 49, endPoint x: 152, endPoint y: 160, distance: 171.9
copy article "Lore Ipsum Dolorsita: Con adipi eli SED doeiusm temp - inc UTL etdo magnaa eni …"
